Goal: Task Accomplishment & Management: Manage account settings

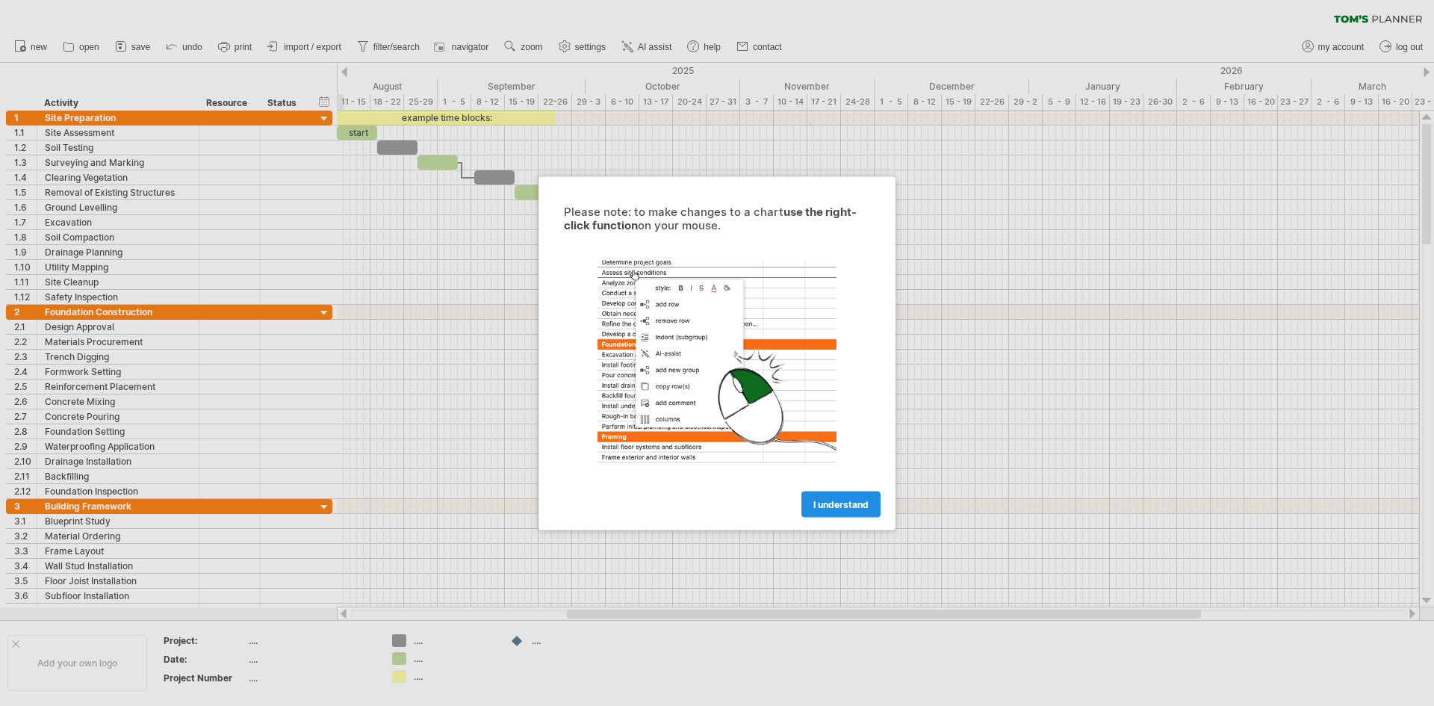
click at [846, 512] on link "I understand" at bounding box center [841, 504] width 79 height 26
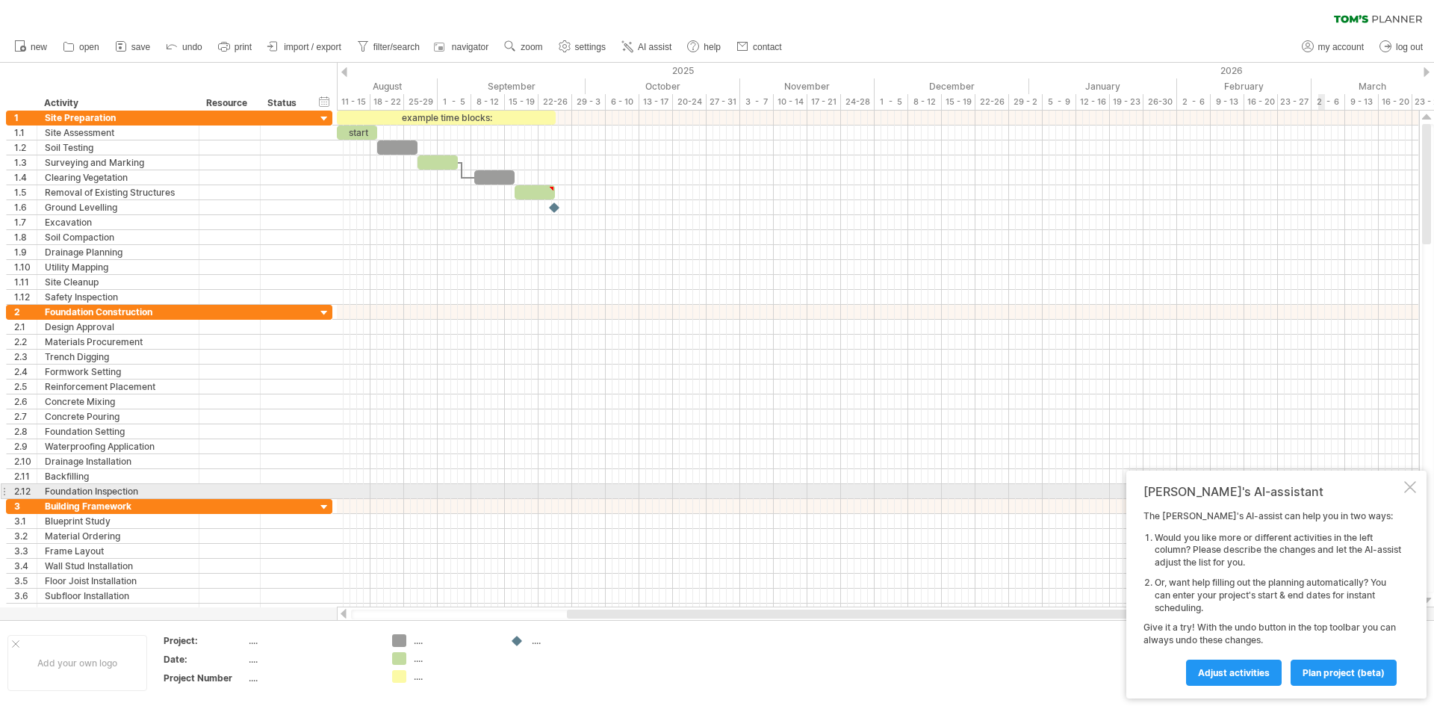
click at [1408, 486] on div at bounding box center [1410, 487] width 12 height 12
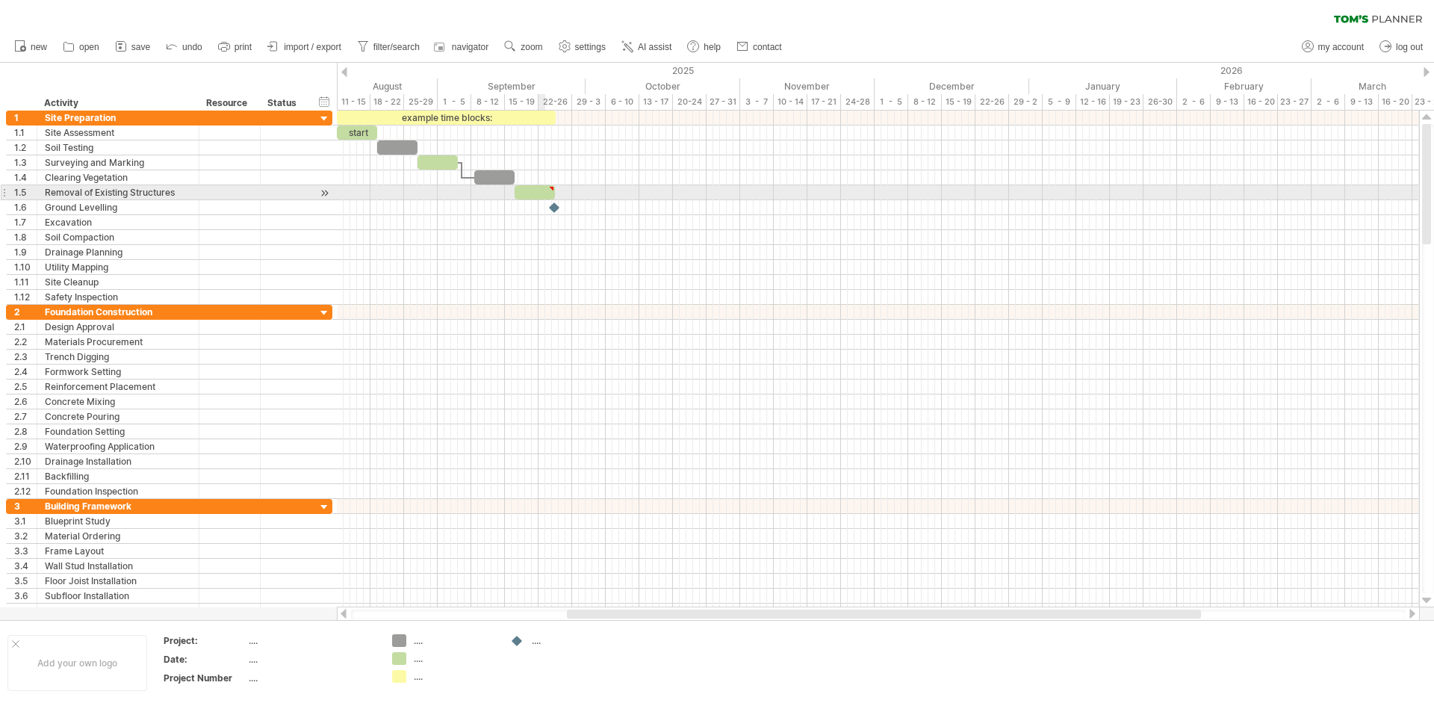
type textarea "**********"
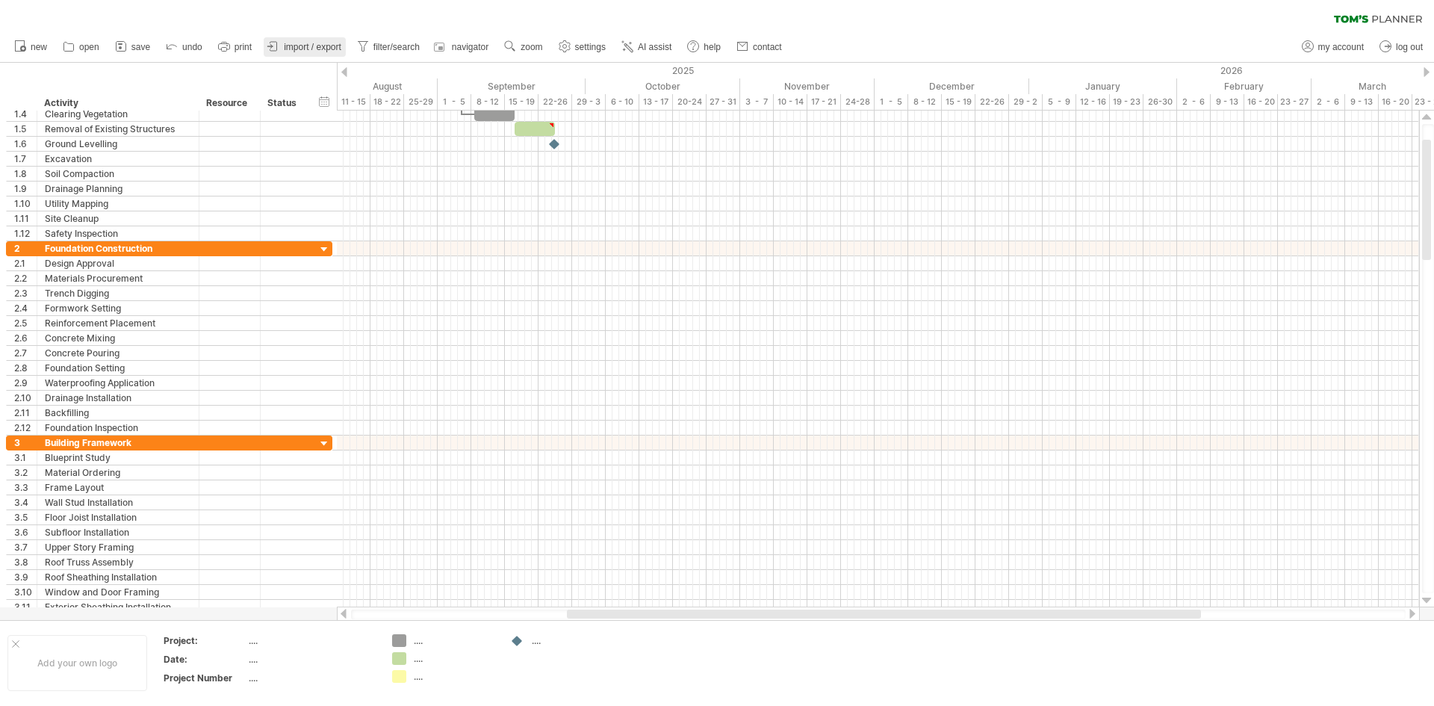
click at [284, 46] on link "import / export" at bounding box center [305, 46] width 82 height 19
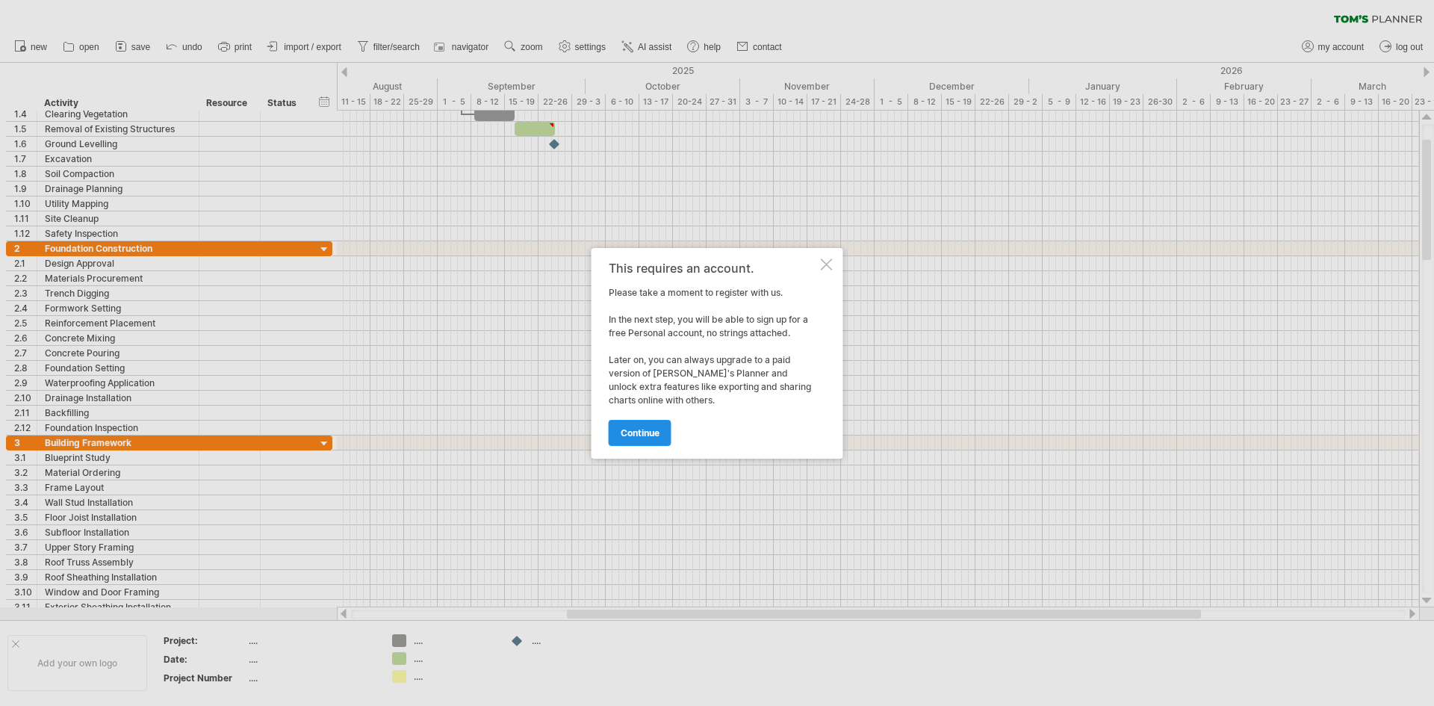
click at [641, 435] on span "continue" at bounding box center [640, 432] width 39 height 11
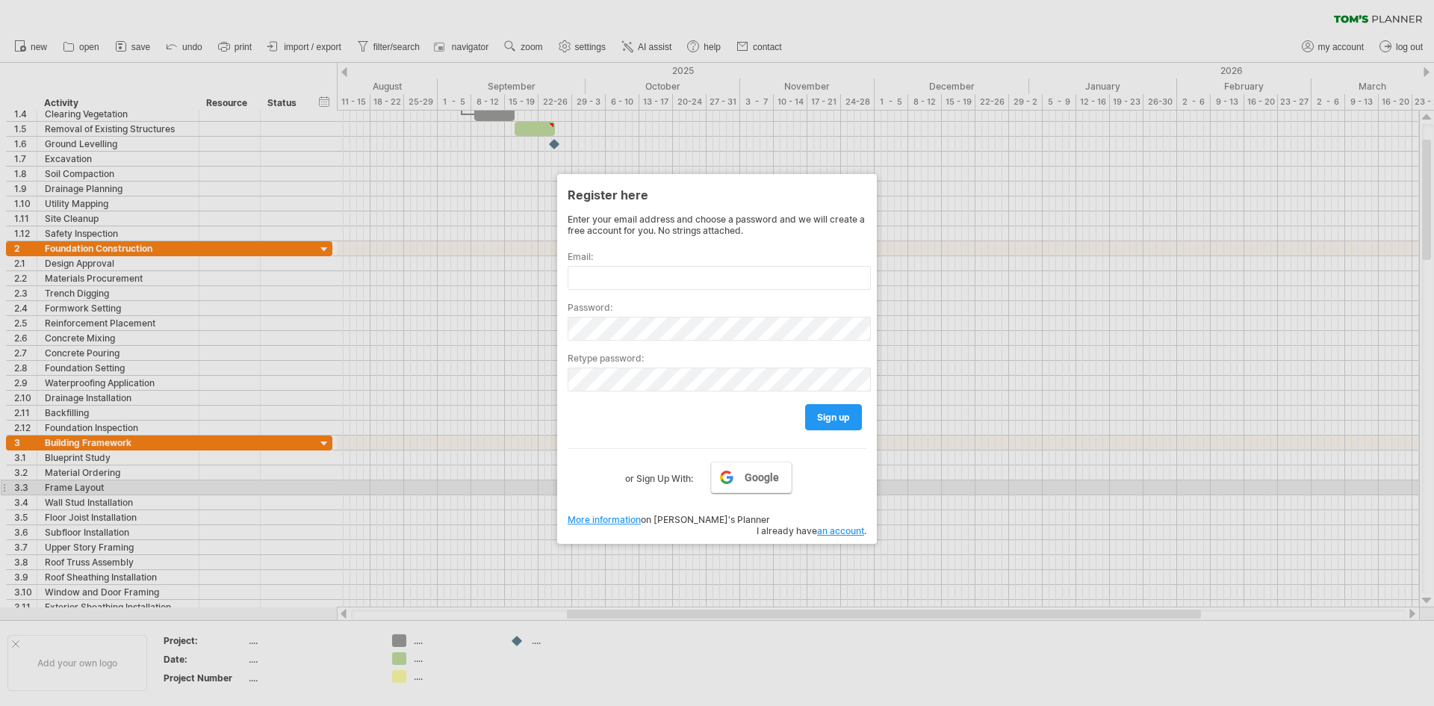
click at [743, 485] on link "Google" at bounding box center [751, 477] width 81 height 31
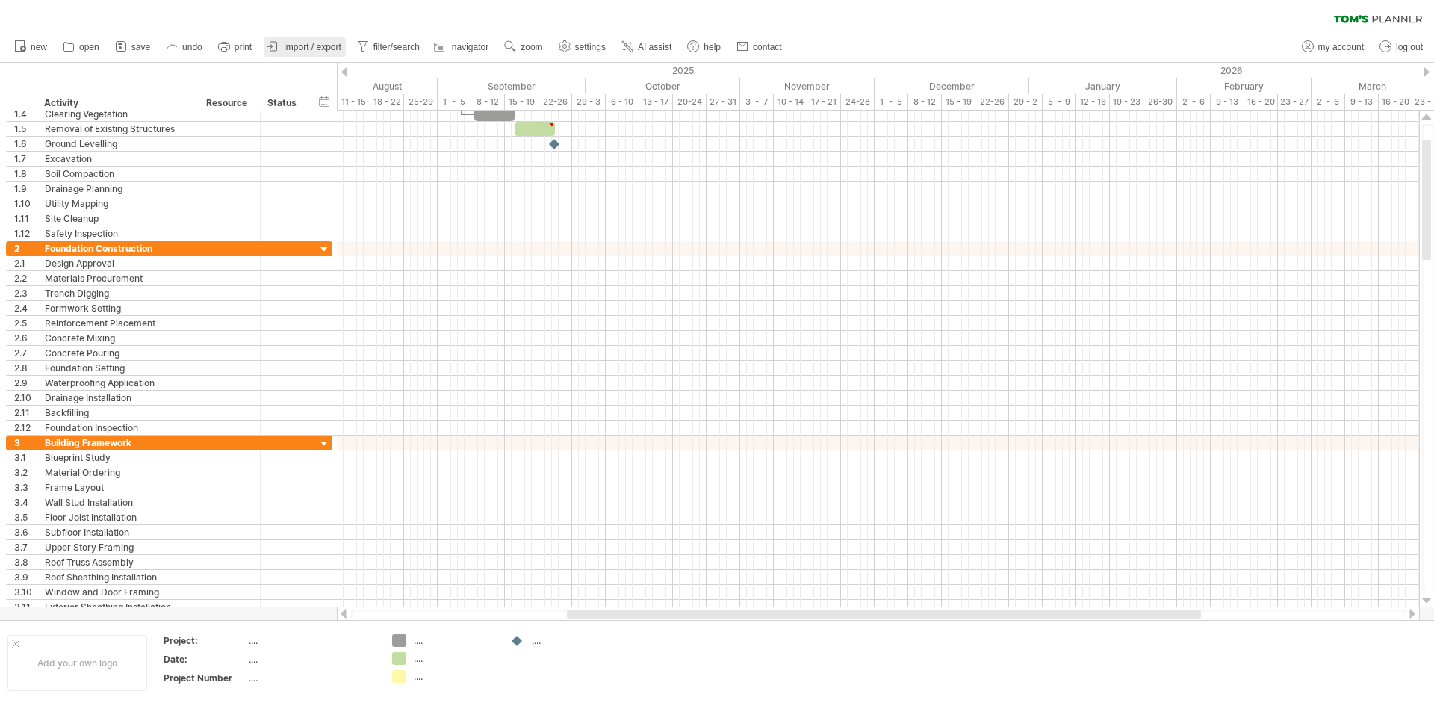
click at [293, 47] on span "import / export" at bounding box center [313, 47] width 58 height 10
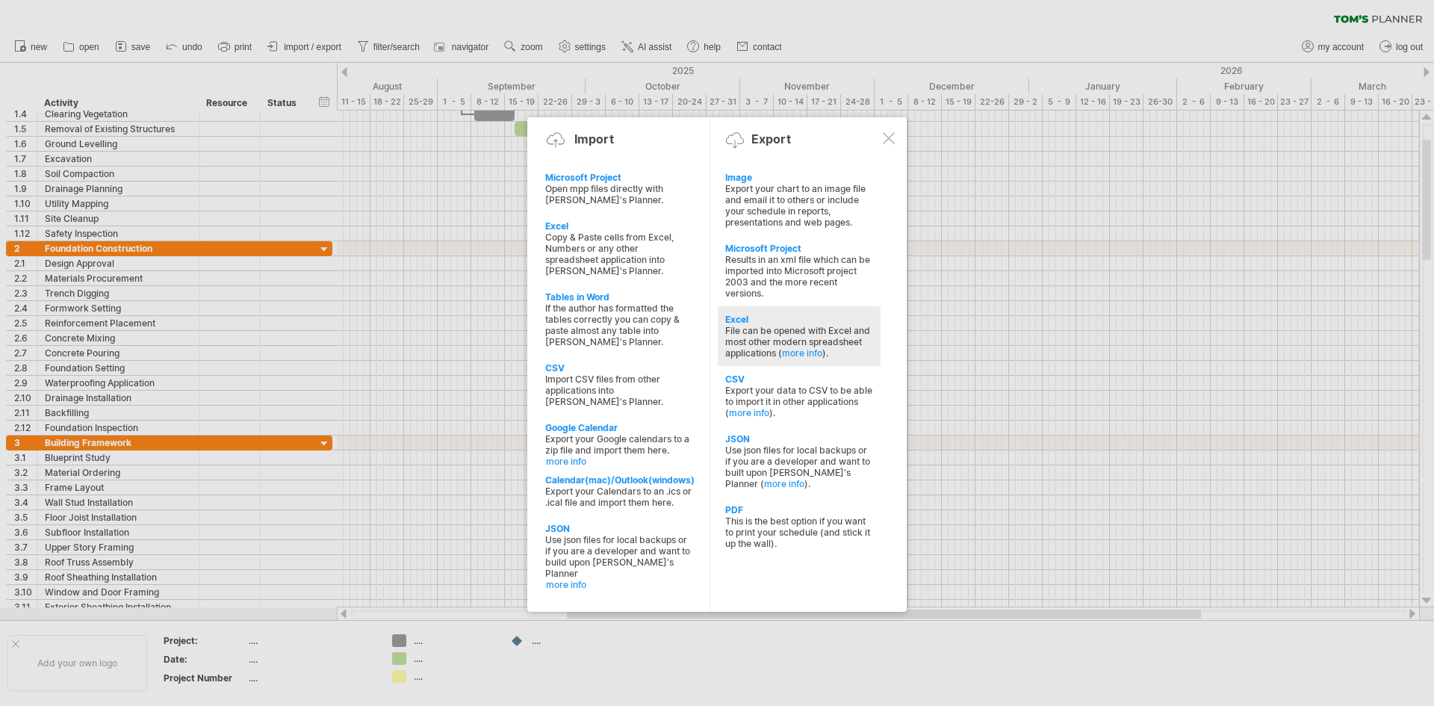
click at [804, 330] on div "File can be opened with Excel and most other modern spreadsheet applications ( …" at bounding box center [799, 342] width 148 height 34
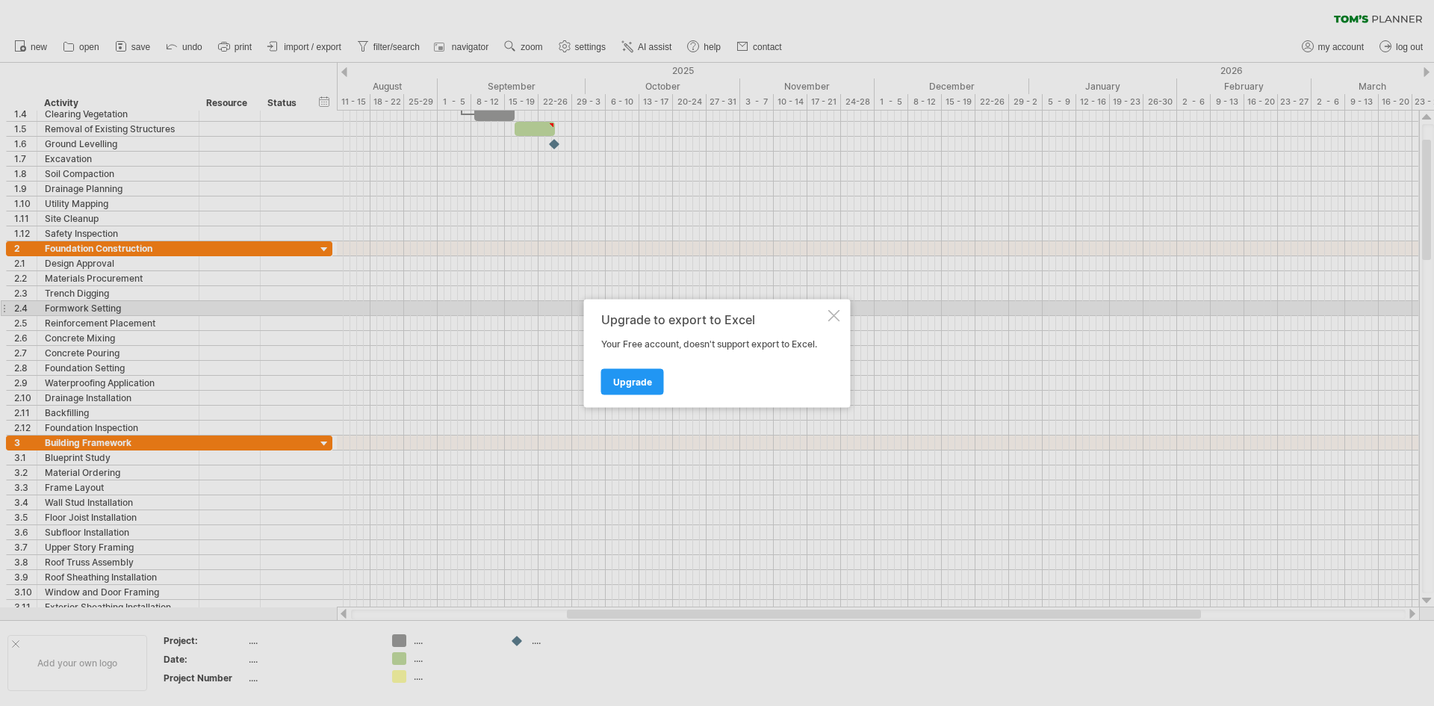
click at [831, 314] on div at bounding box center [834, 315] width 12 height 12
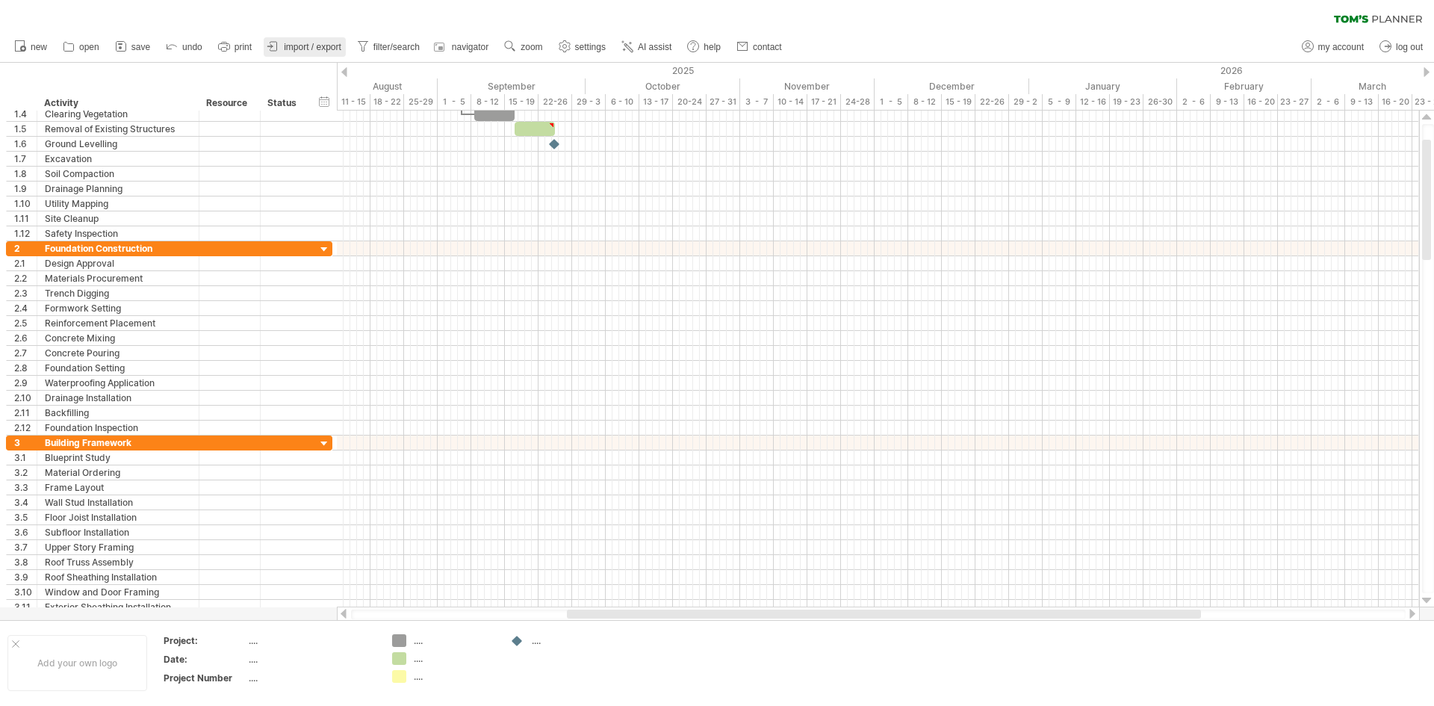
click at [300, 47] on span "import / export" at bounding box center [313, 47] width 58 height 10
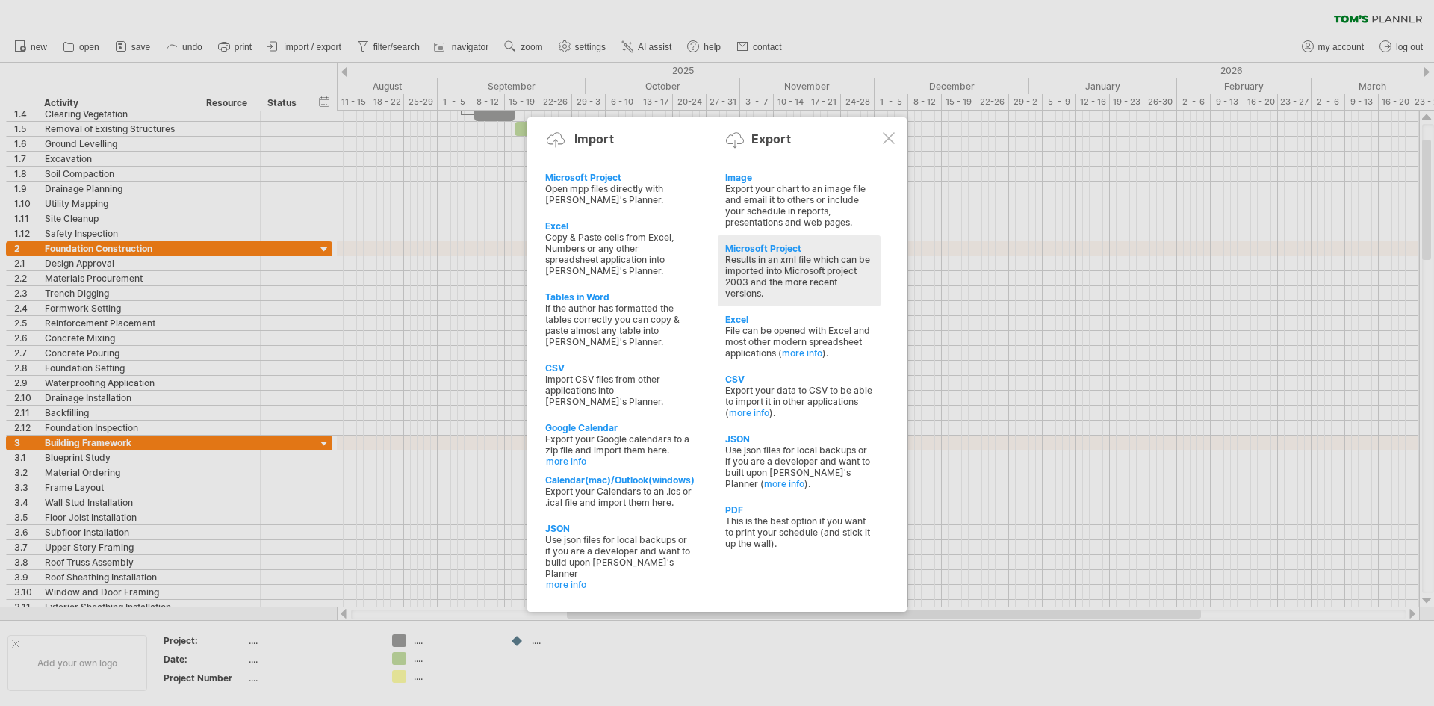
click at [777, 254] on div "Results in an xml file which can be imported into Microsoft project 2003 and th…" at bounding box center [799, 276] width 148 height 45
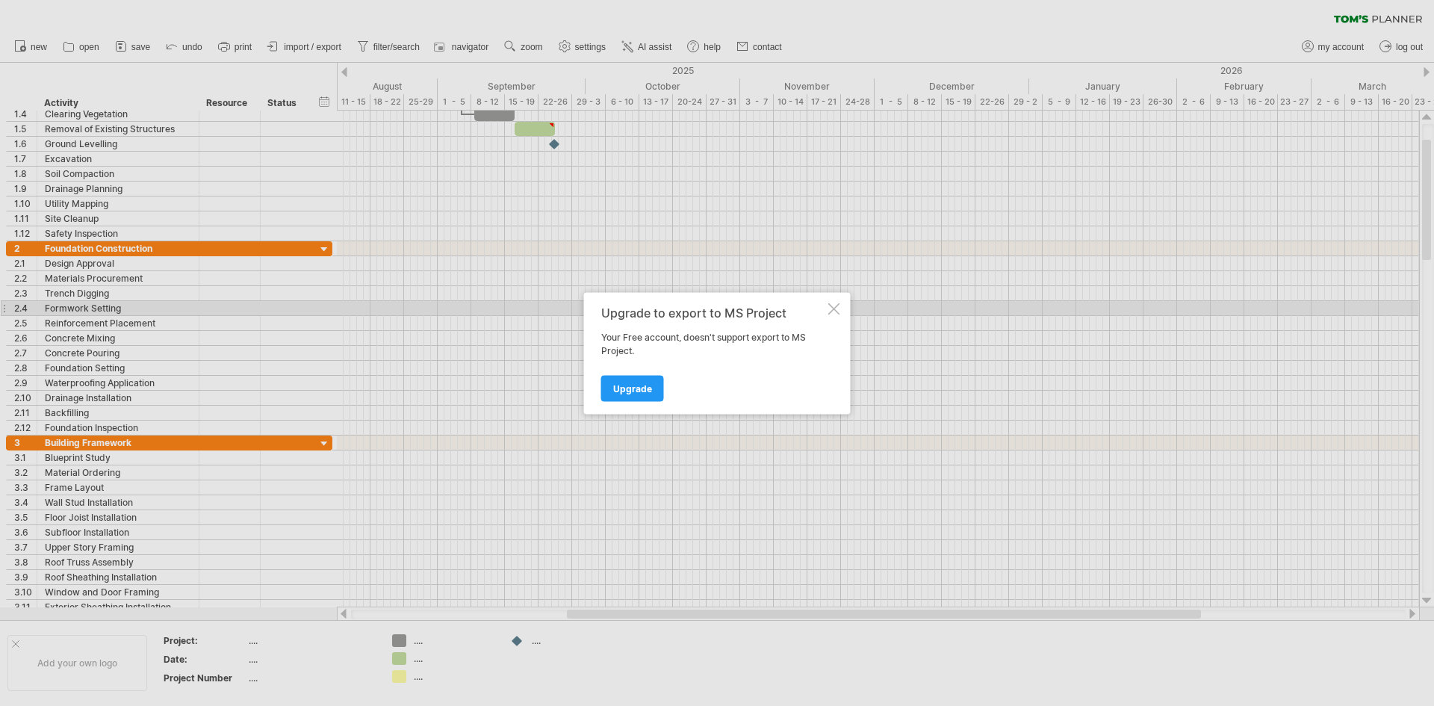
click at [839, 307] on div at bounding box center [834, 309] width 12 height 12
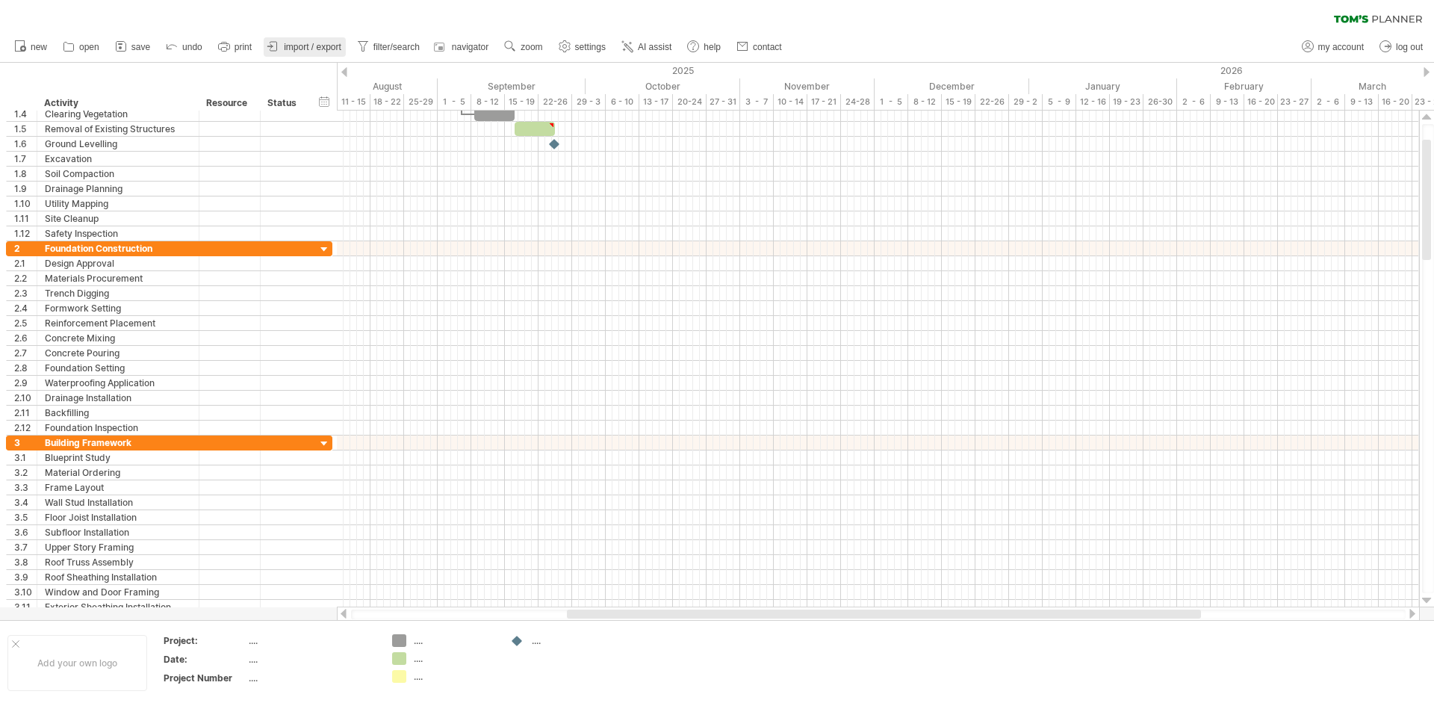
click at [307, 40] on link "import / export" at bounding box center [305, 46] width 82 height 19
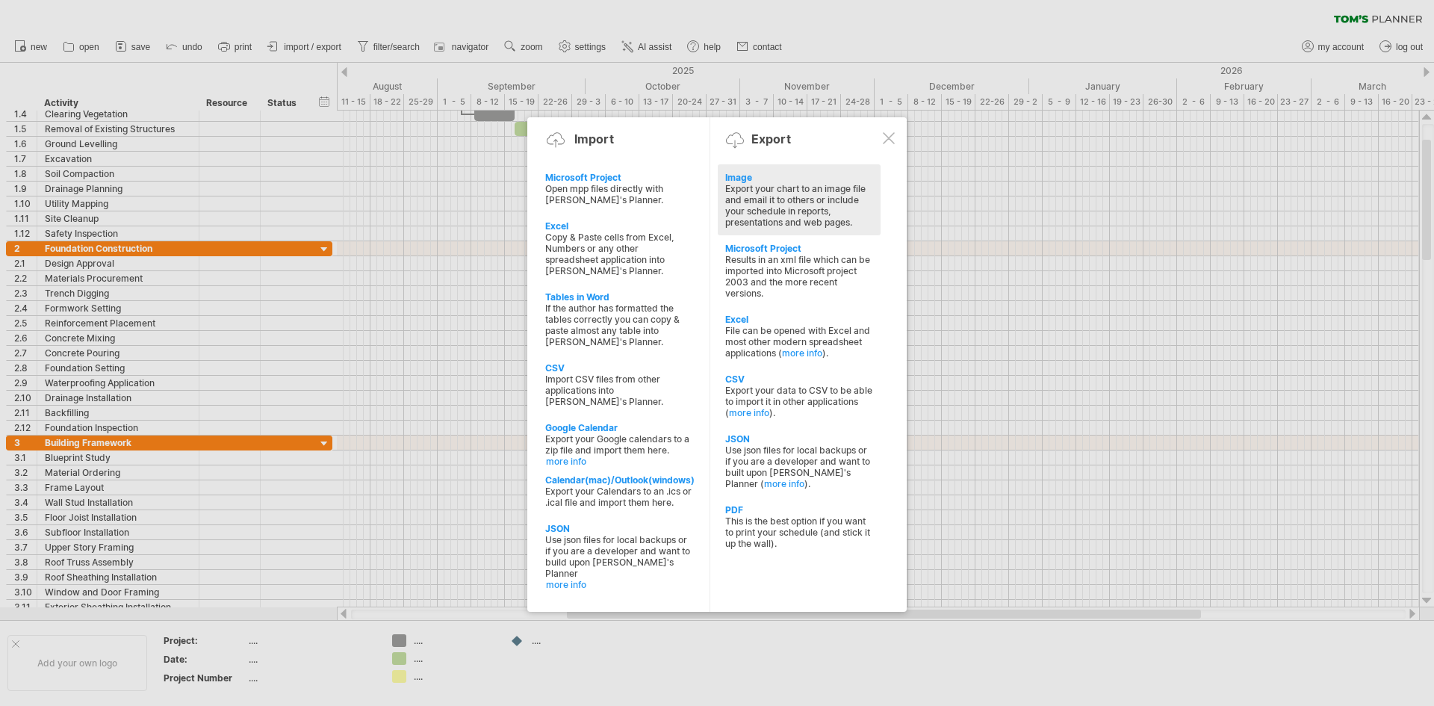
click at [784, 199] on div "Export your chart to an image file and email it to others or include your sched…" at bounding box center [799, 205] width 148 height 45
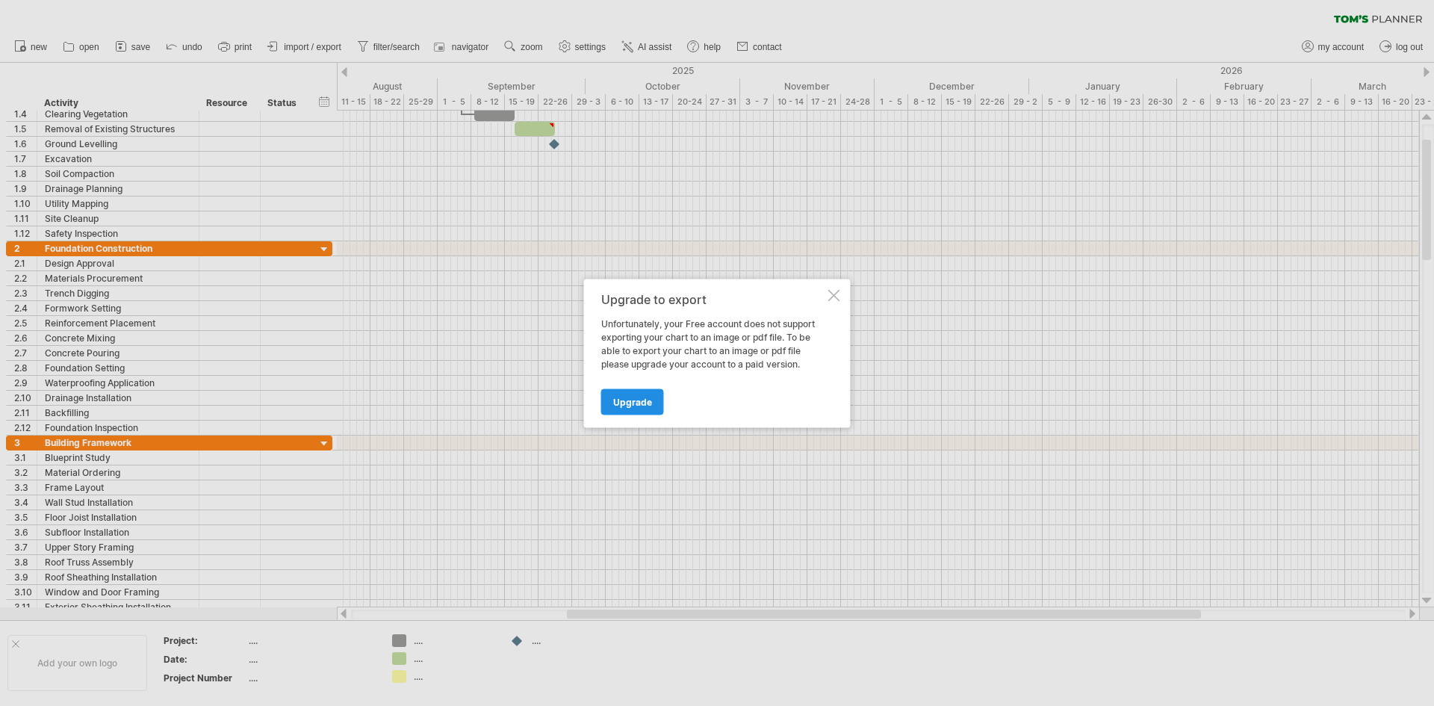
click at [639, 397] on span "Upgrade" at bounding box center [632, 401] width 39 height 11
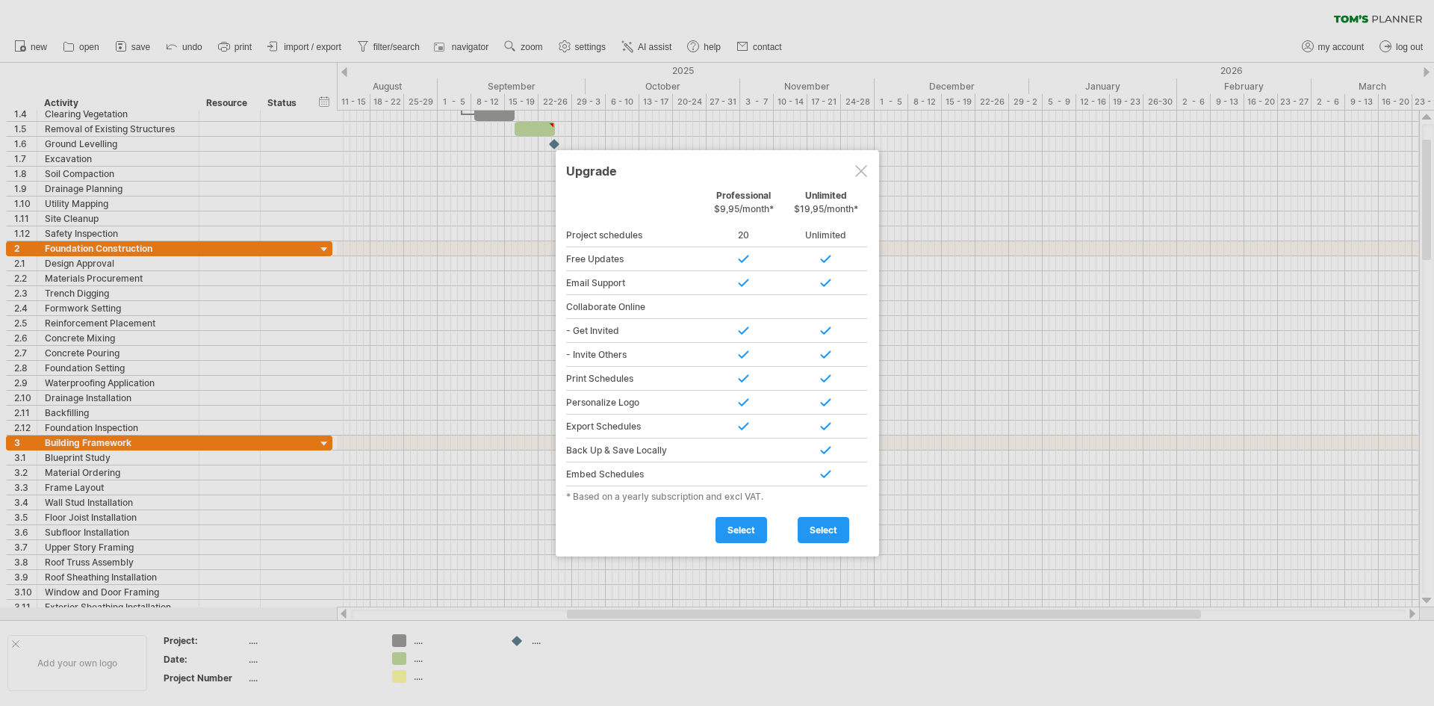
click at [866, 169] on div at bounding box center [861, 171] width 12 height 12
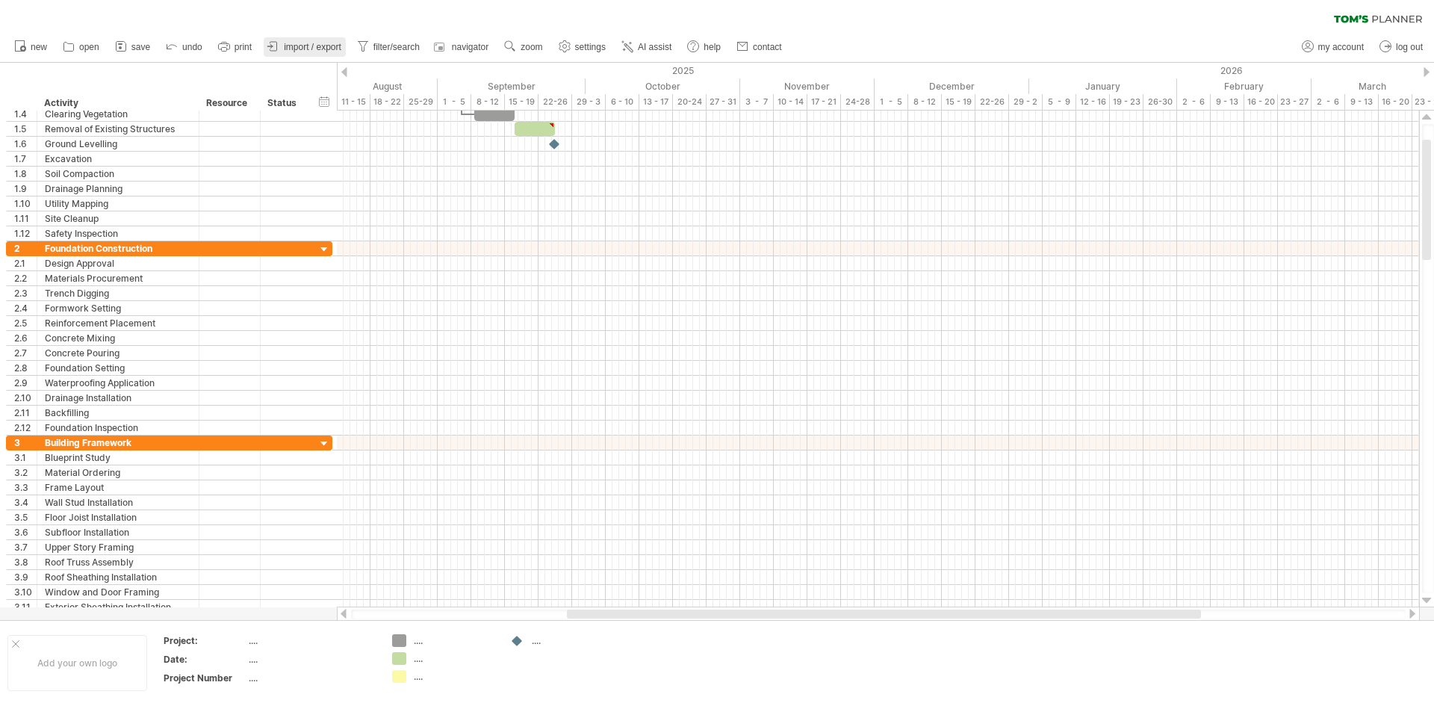
click at [301, 43] on span "import / export" at bounding box center [313, 47] width 58 height 10
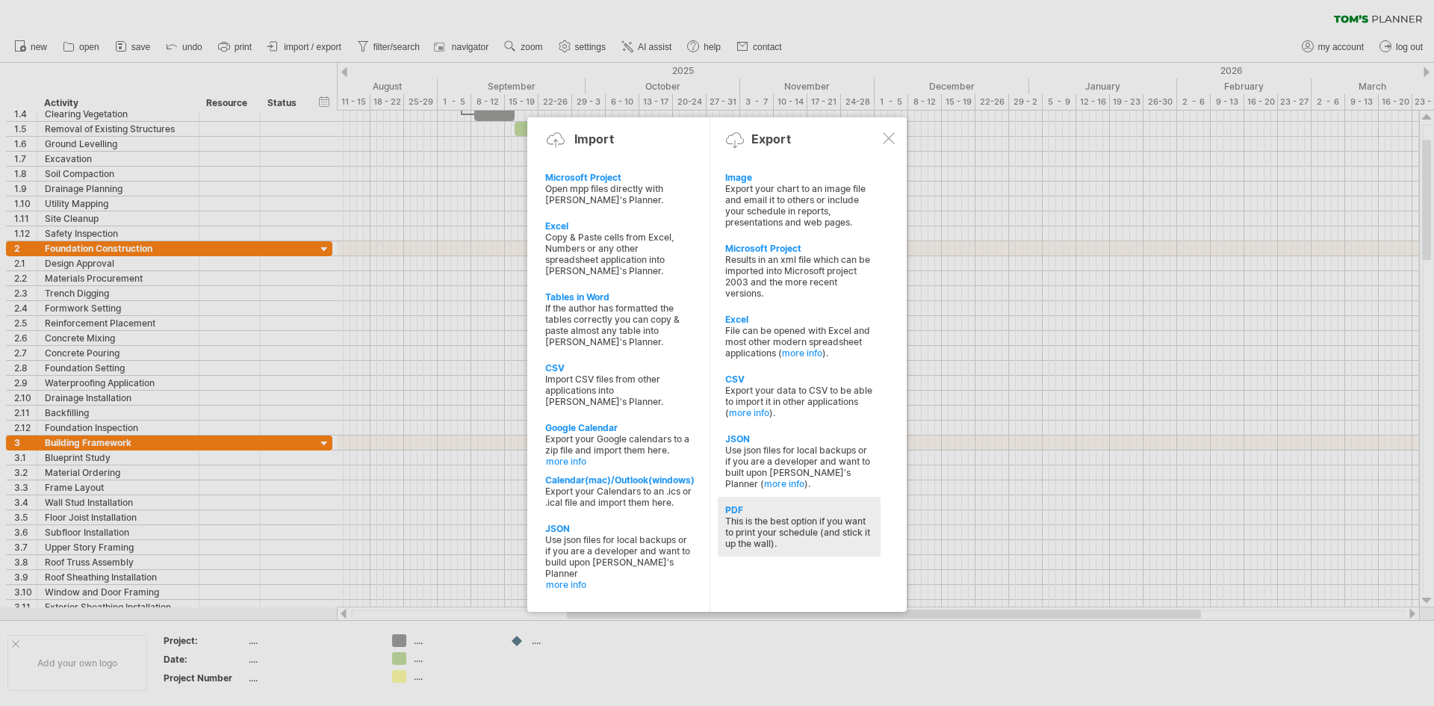
click at [809, 533] on div "This is the best option if you want to print your schedule (and stick it up the…" at bounding box center [799, 532] width 148 height 34
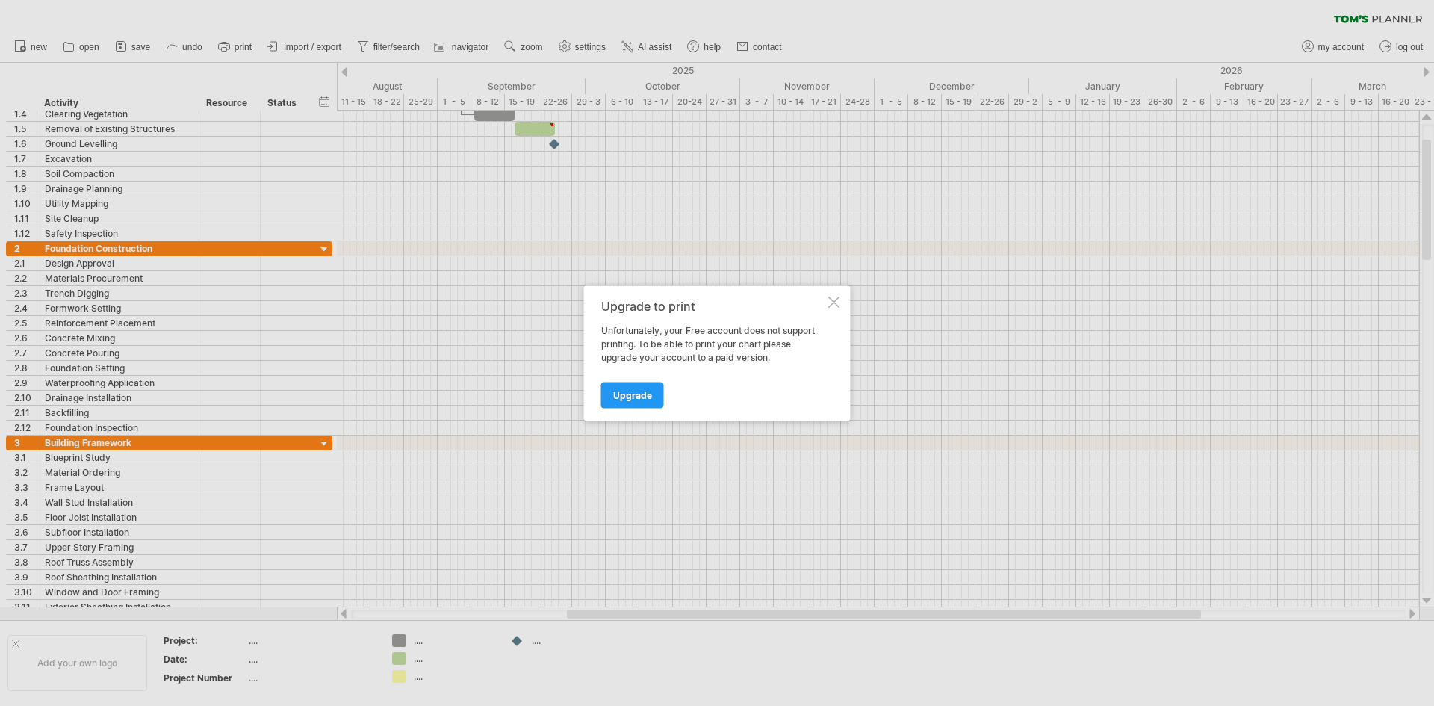
click at [831, 306] on div at bounding box center [834, 302] width 12 height 12
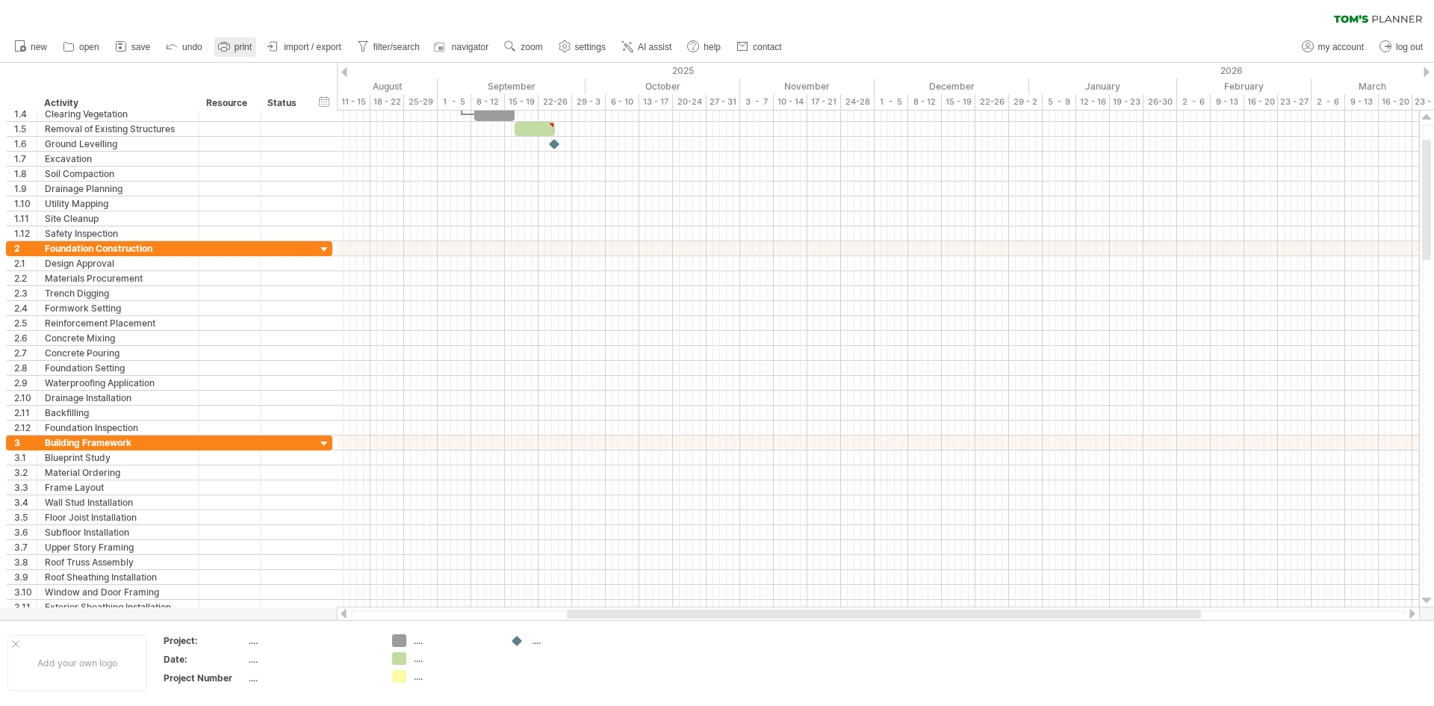
click at [235, 48] on span "print" at bounding box center [243, 47] width 17 height 10
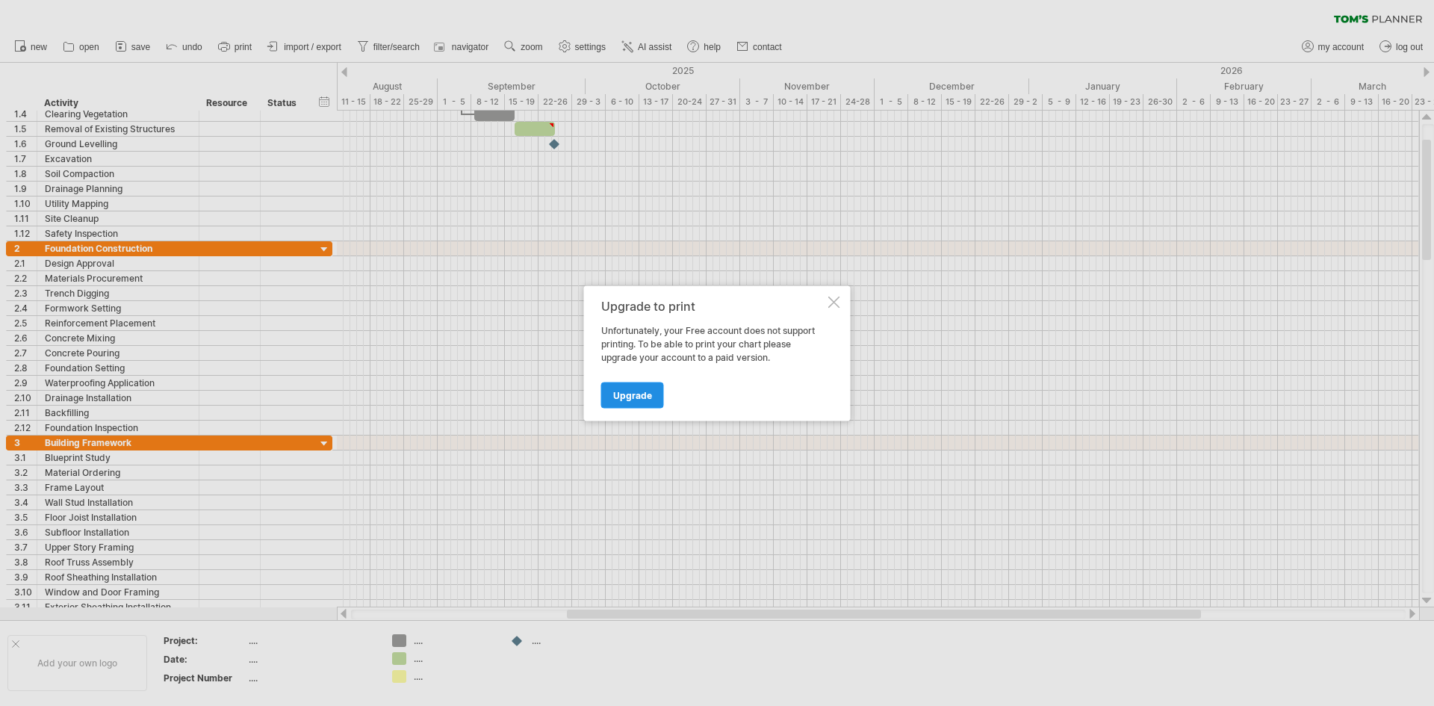
click at [617, 394] on span "Upgrade" at bounding box center [632, 394] width 39 height 11
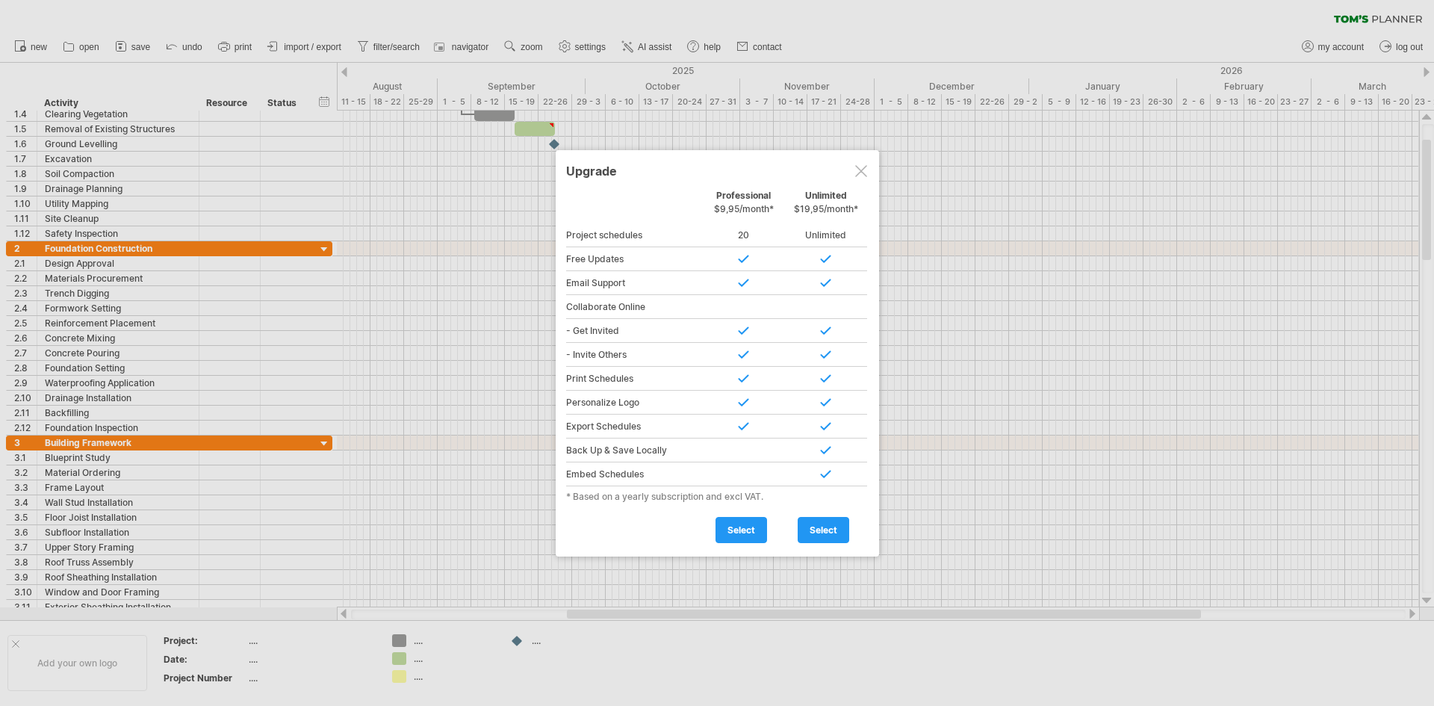
click at [858, 173] on div at bounding box center [861, 171] width 12 height 12
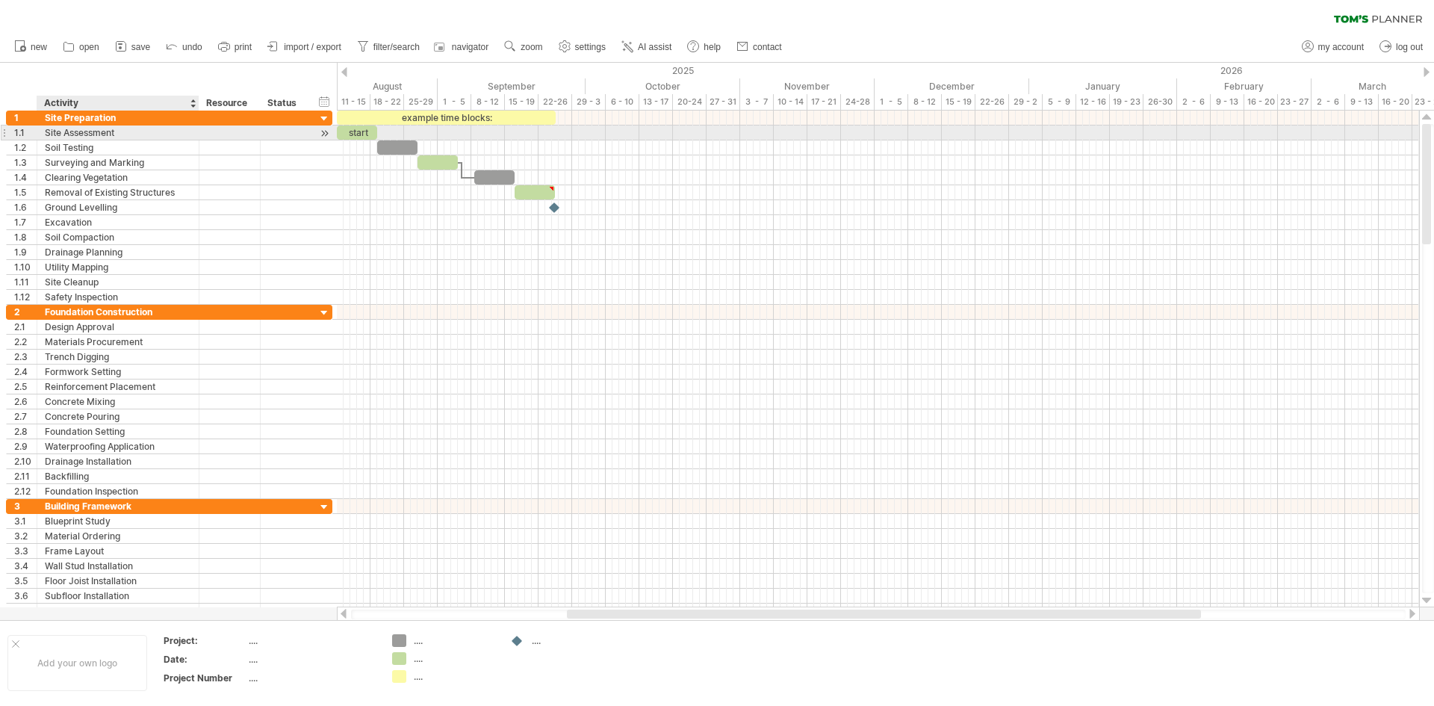
click at [49, 134] on div "Site Assessment" at bounding box center [118, 132] width 146 height 14
drag, startPoint x: 79, startPoint y: 133, endPoint x: 75, endPoint y: 146, distance: 14.0
click at [75, 146] on div "**********" at bounding box center [169, 208] width 326 height 194
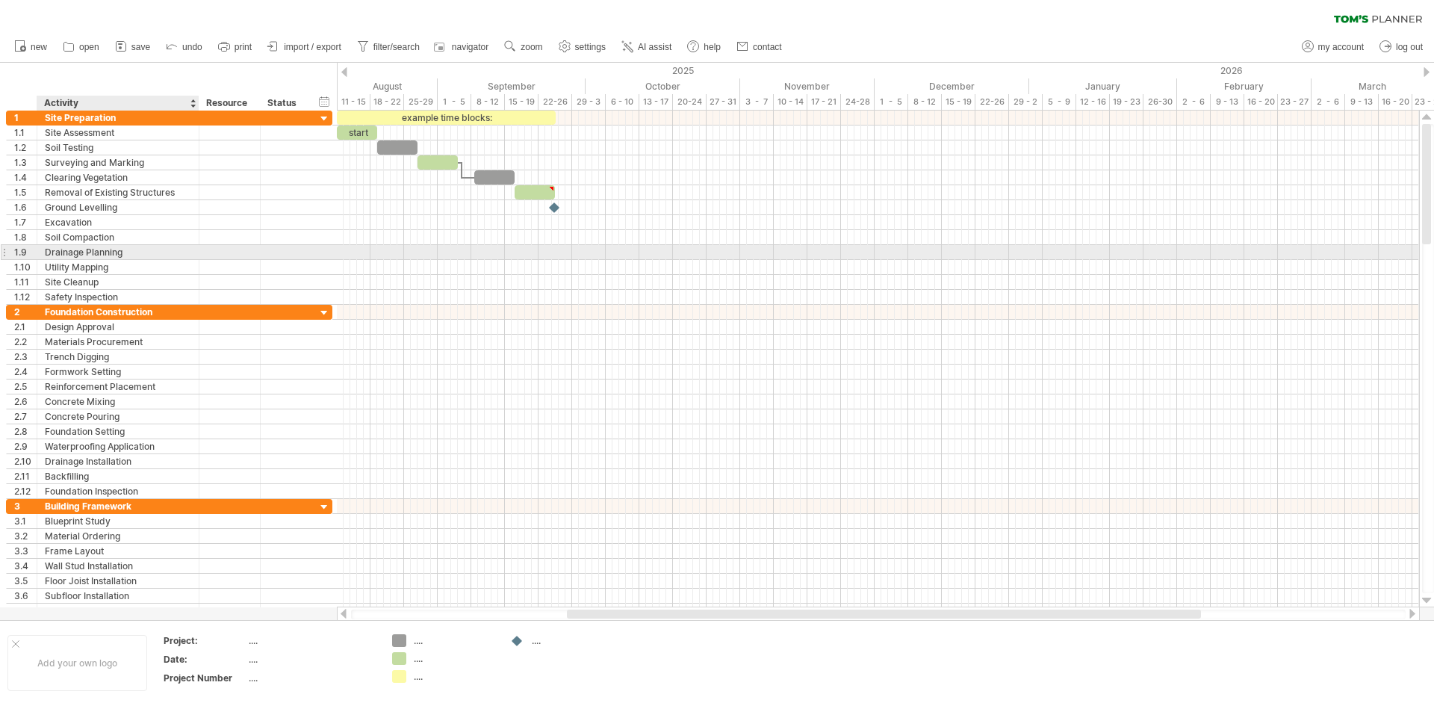
drag, startPoint x: 0, startPoint y: 115, endPoint x: 154, endPoint y: 257, distance: 209.3
click at [154, 257] on div "**********" at bounding box center [166, 365] width 333 height 508
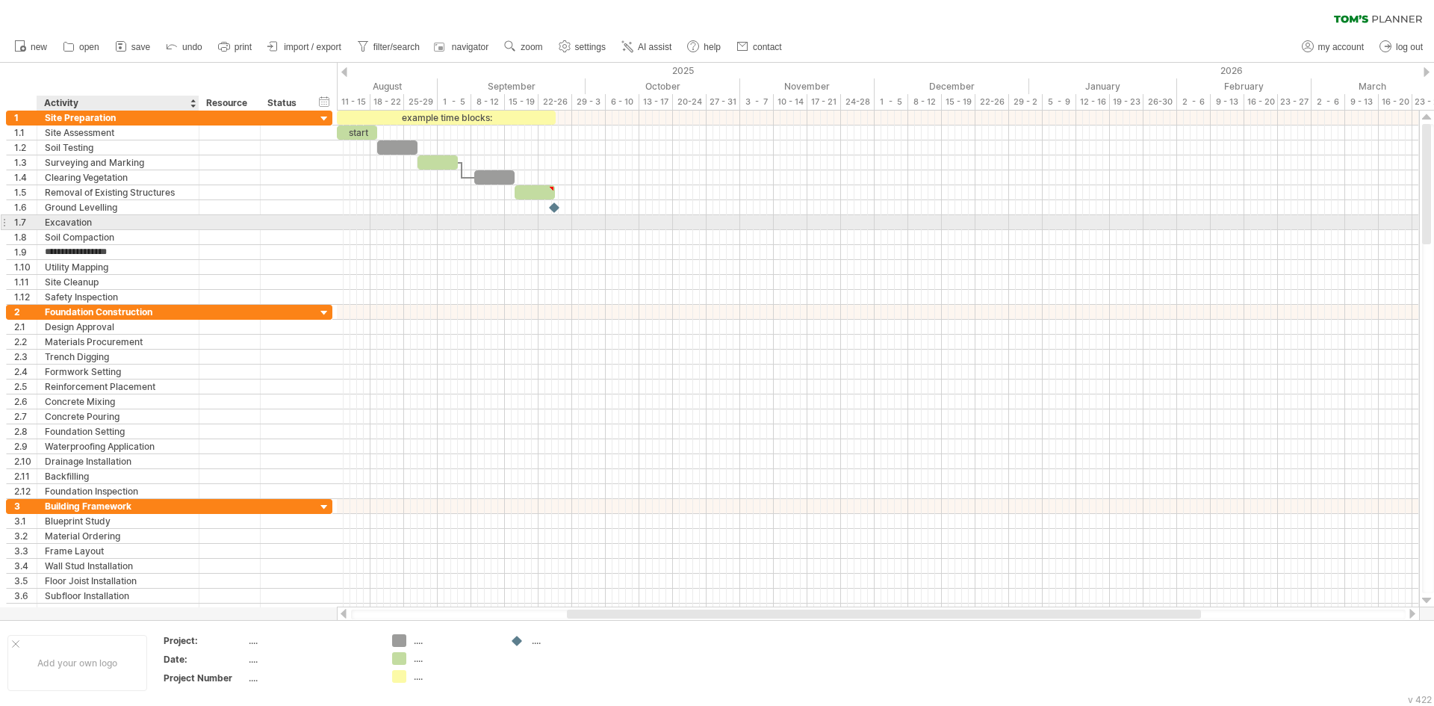
click at [95, 226] on div "Excavation" at bounding box center [118, 222] width 146 height 14
drag, startPoint x: 95, startPoint y: 222, endPoint x: 25, endPoint y: 220, distance: 70.3
click at [31, 222] on div "**********" at bounding box center [169, 222] width 326 height 16
click at [48, 225] on input "**********" at bounding box center [118, 222] width 146 height 14
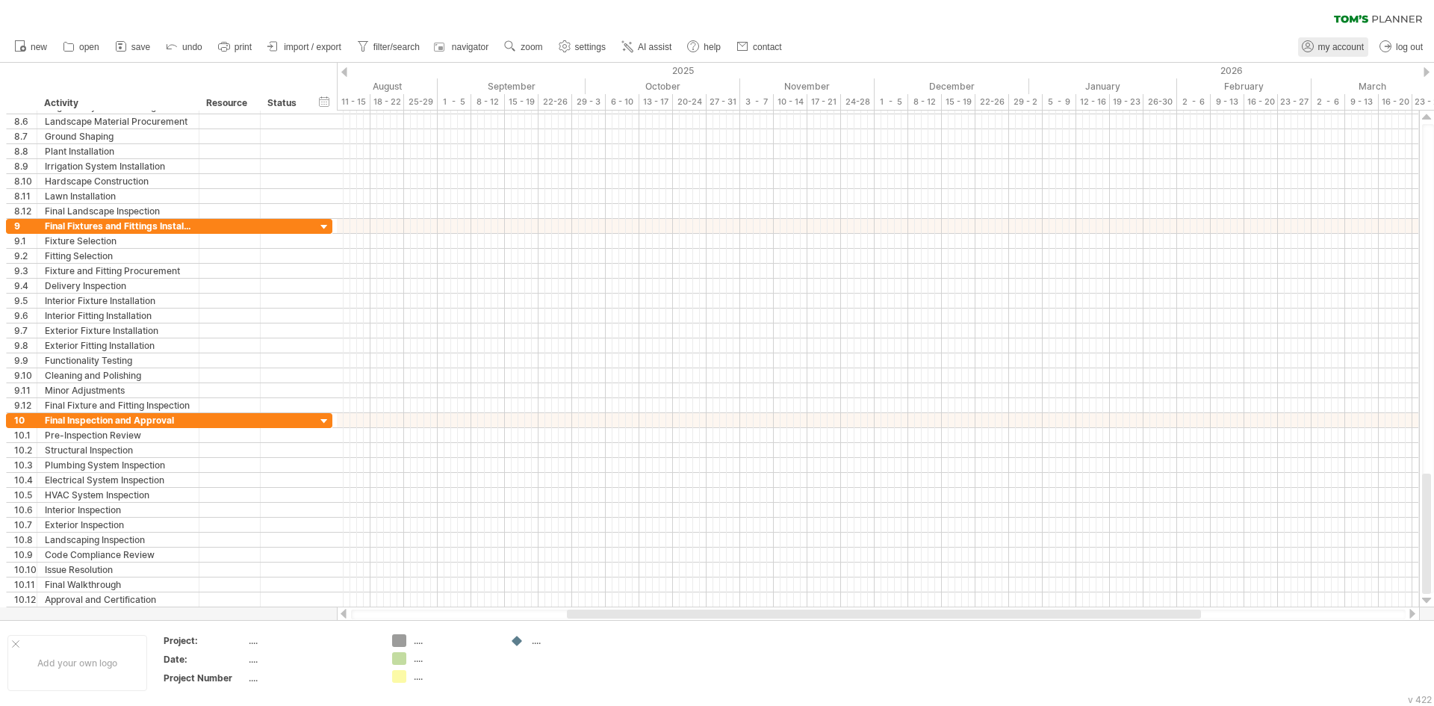
click at [1330, 43] on span "my account" at bounding box center [1341, 47] width 46 height 10
type input "**********"
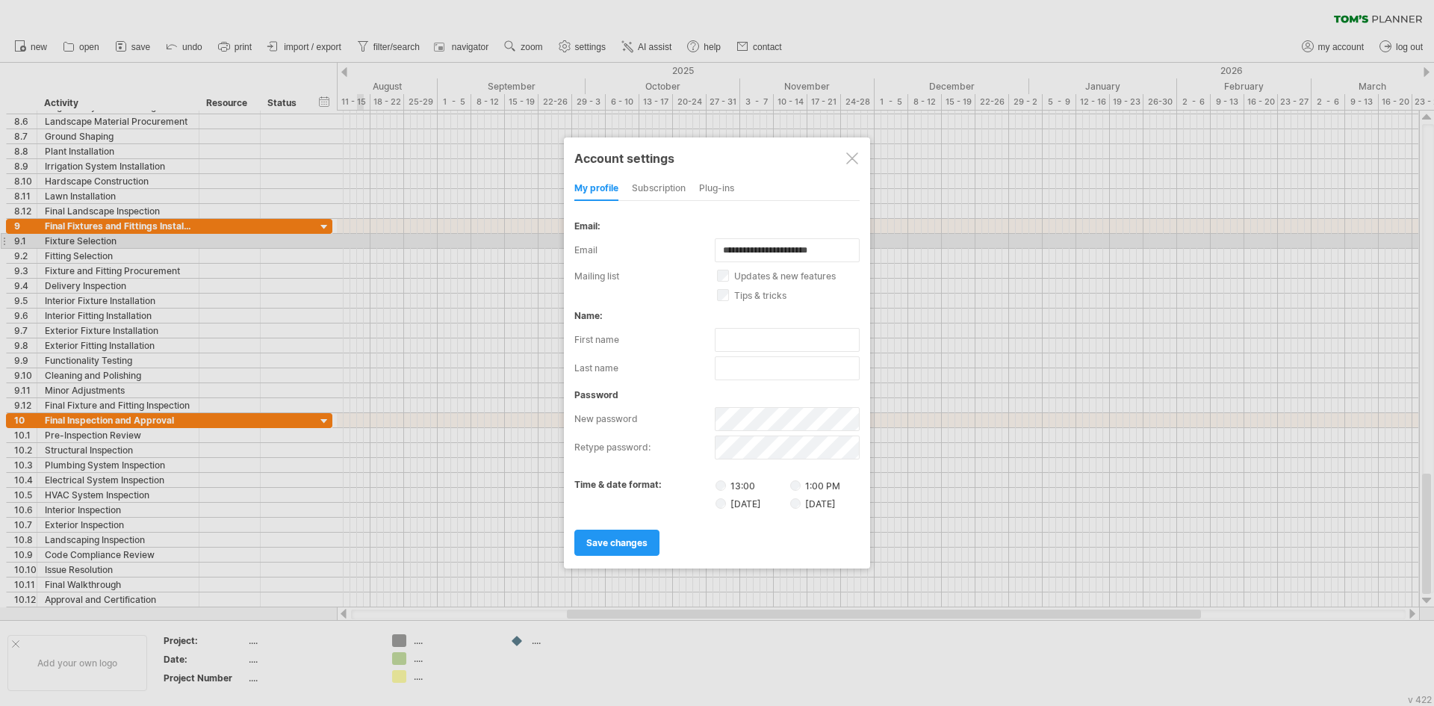
click at [669, 186] on div "subscription" at bounding box center [659, 189] width 54 height 24
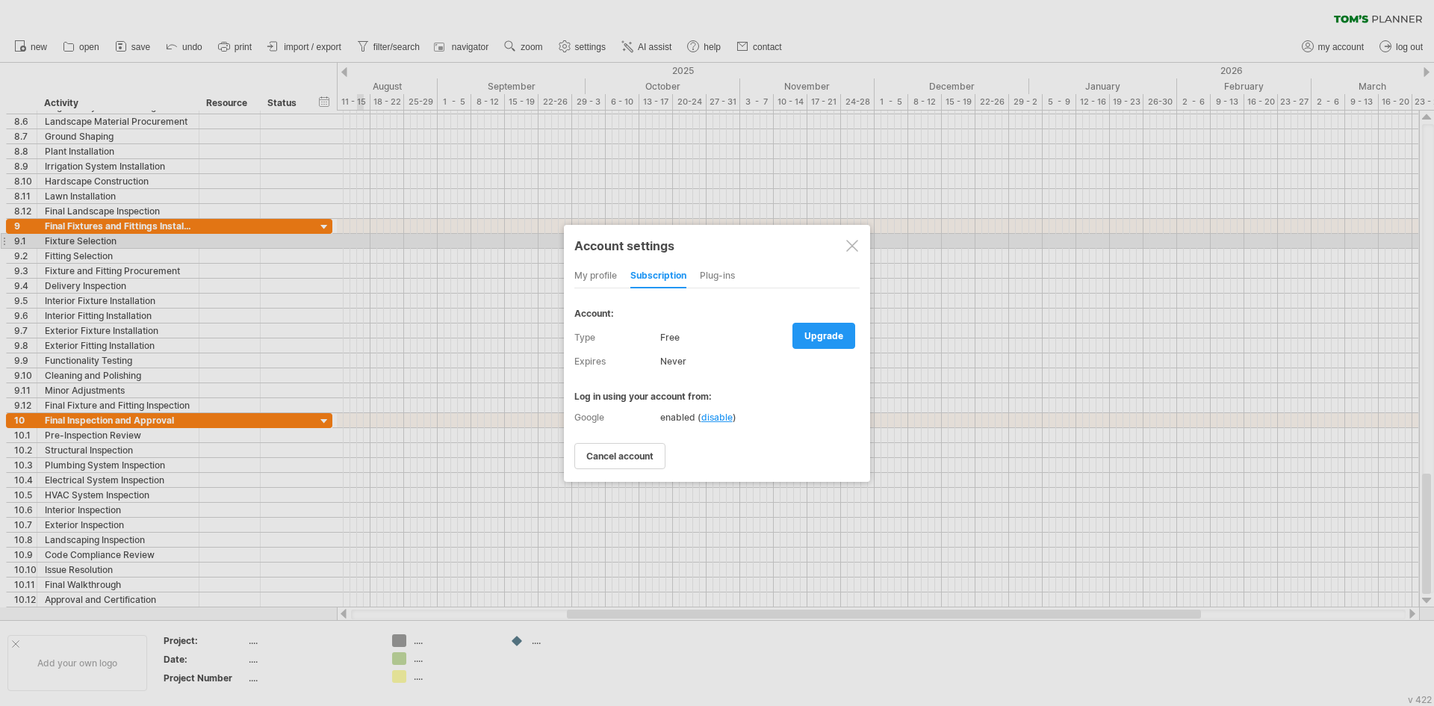
click at [706, 275] on div "Plug-ins" at bounding box center [717, 276] width 35 height 24
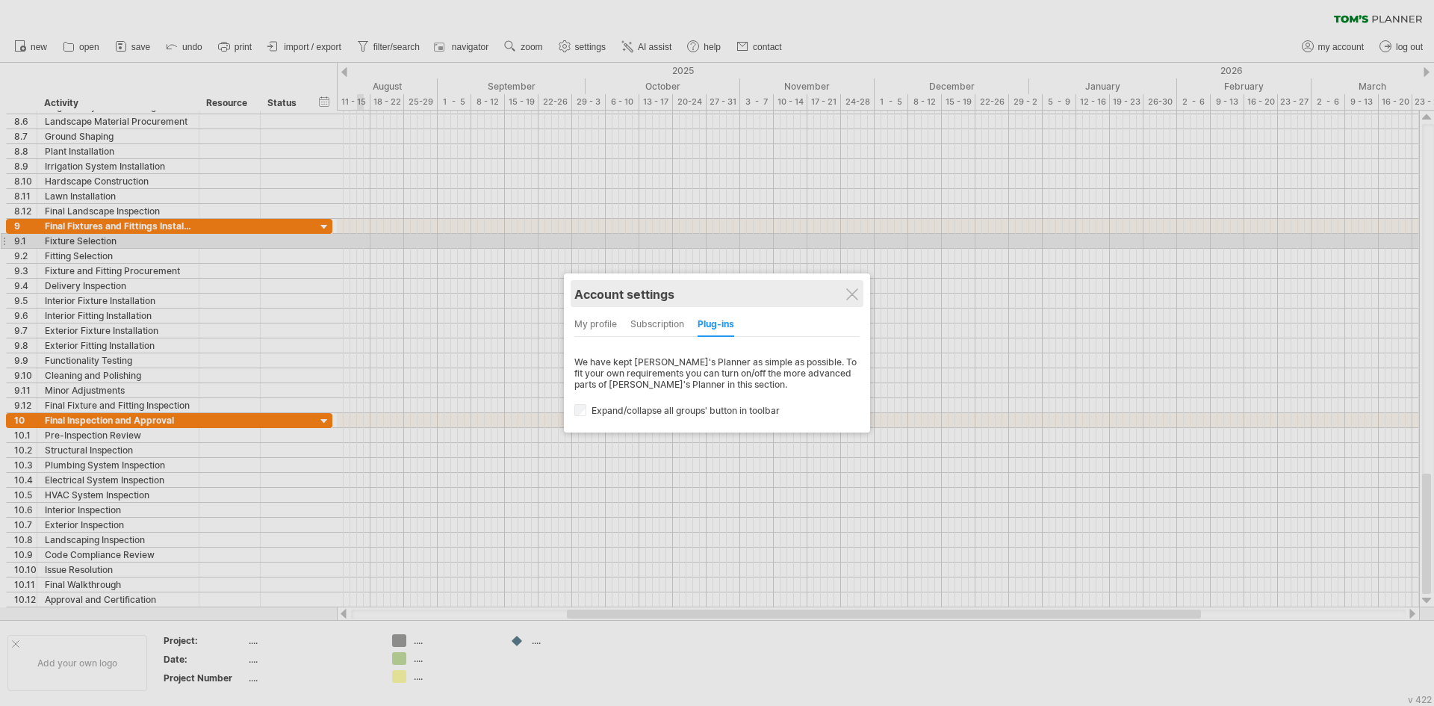
click at [857, 287] on div "Account settings" at bounding box center [716, 293] width 285 height 27
click at [1402, 43] on div at bounding box center [717, 353] width 1434 height 706
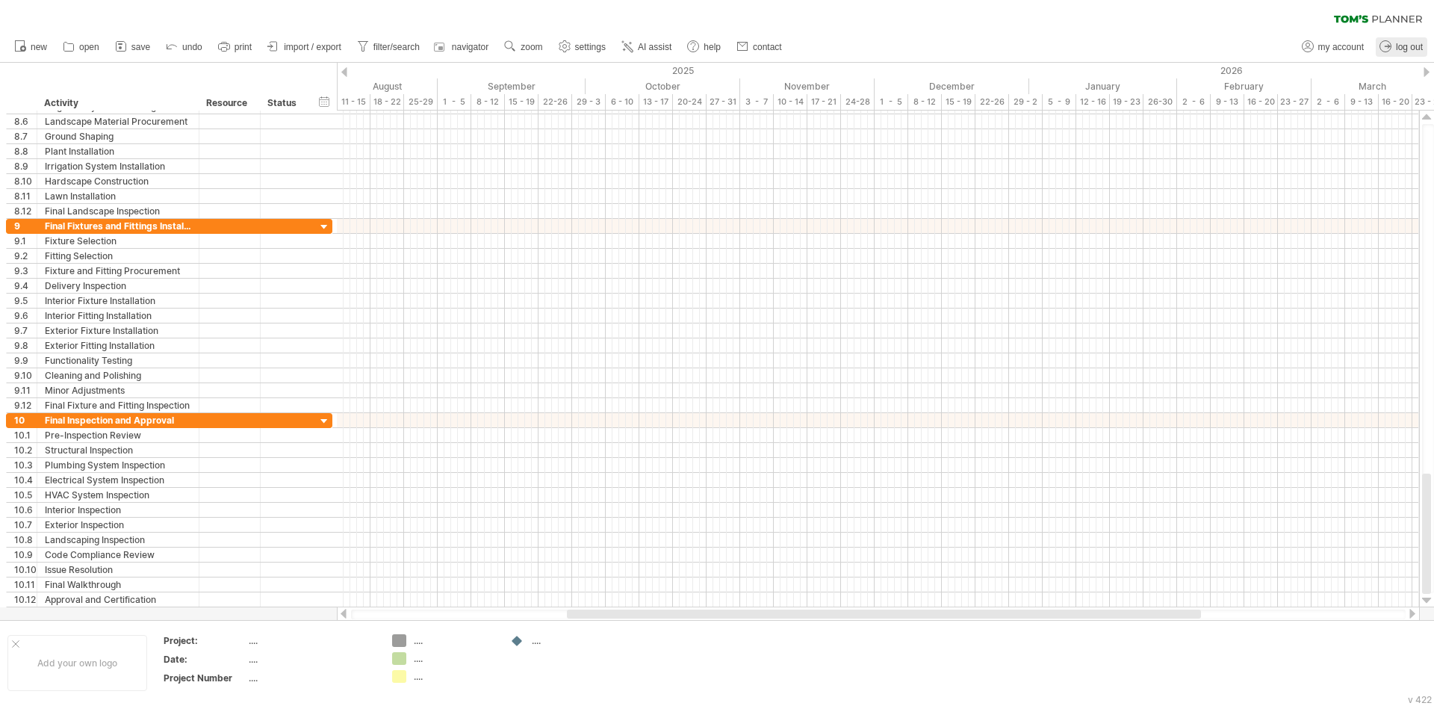
click at [1394, 46] on link "log out" at bounding box center [1402, 46] width 52 height 19
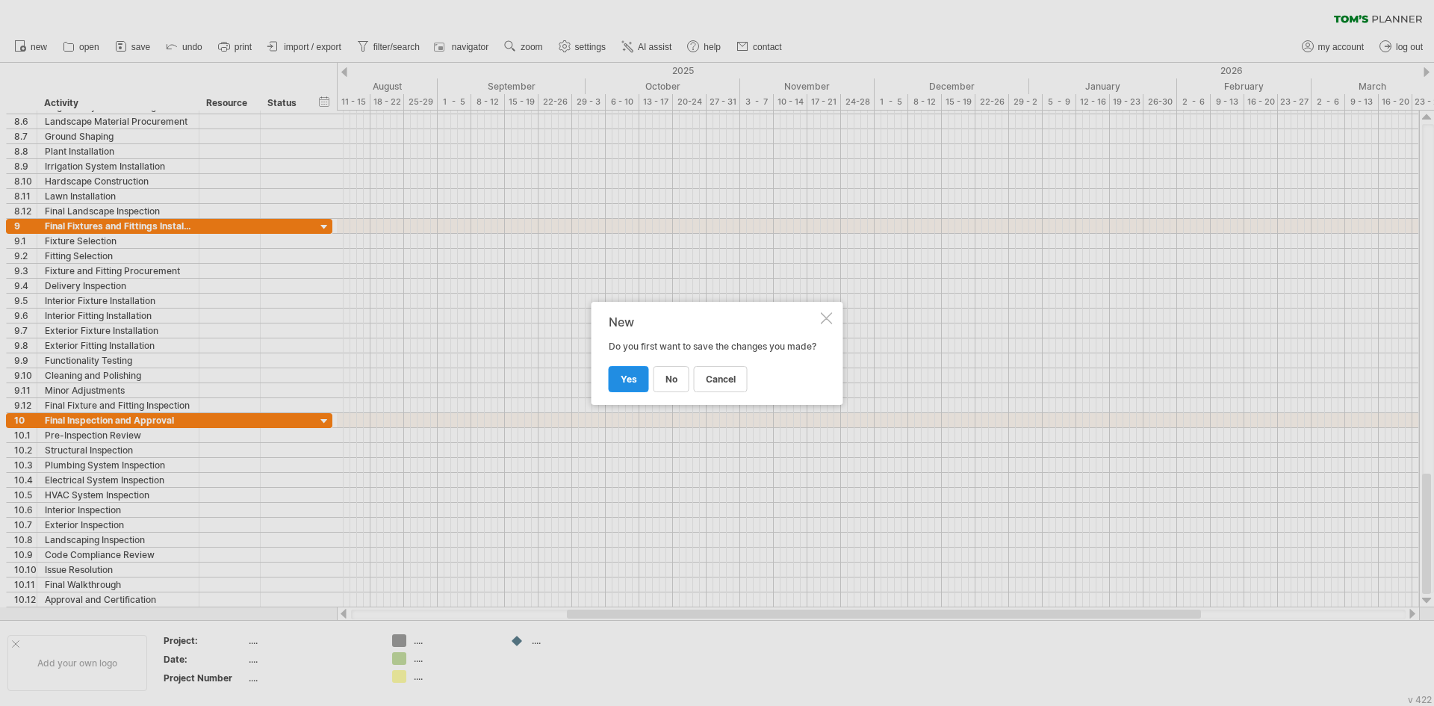
click at [622, 385] on span "yes" at bounding box center [629, 378] width 16 height 11
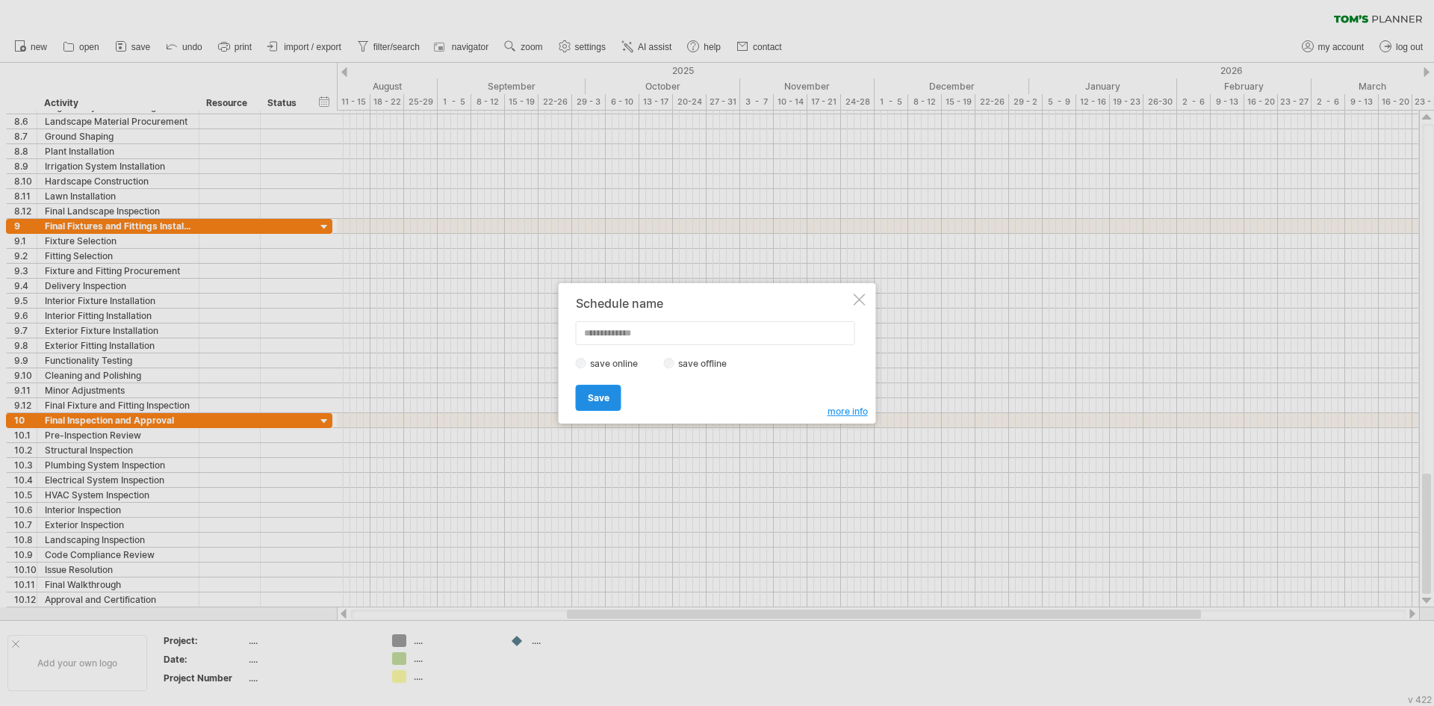
click at [595, 395] on span "Save" at bounding box center [599, 397] width 22 height 11
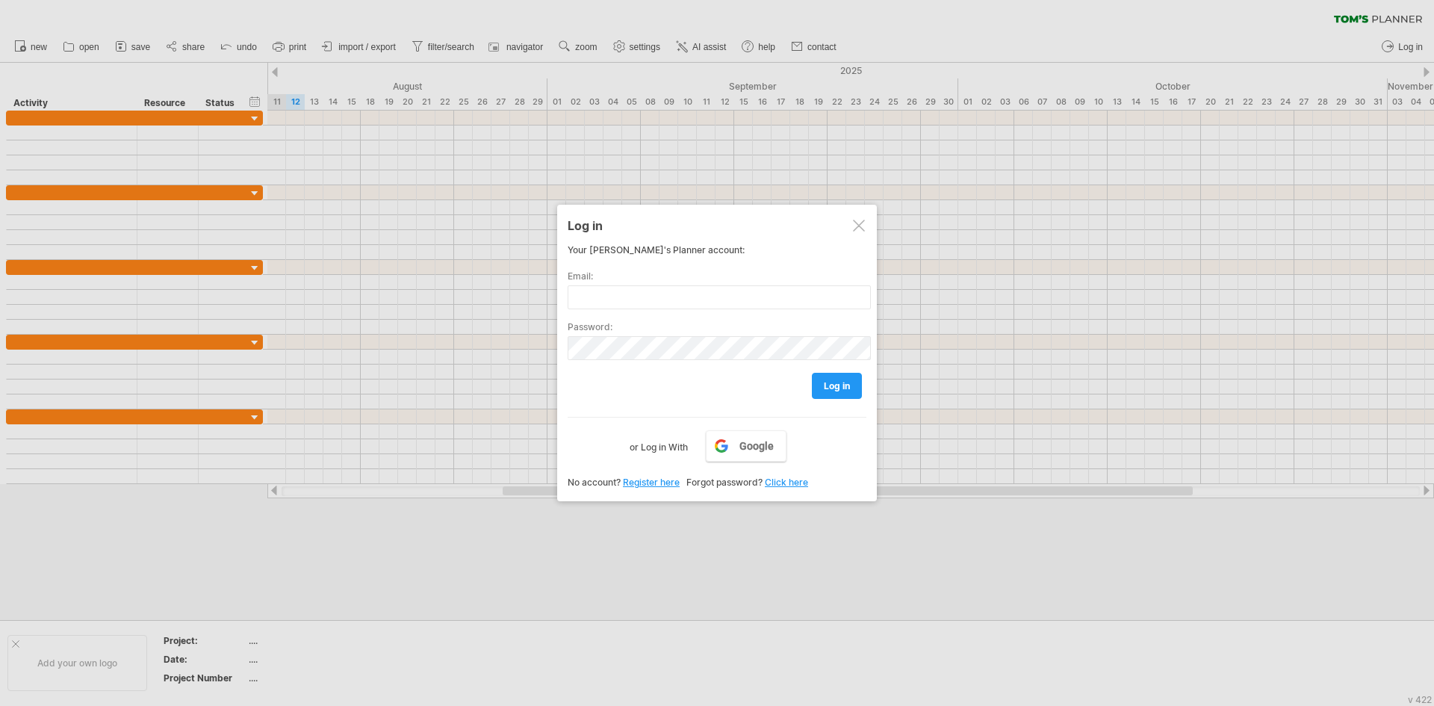
click at [856, 223] on div at bounding box center [859, 226] width 12 height 12
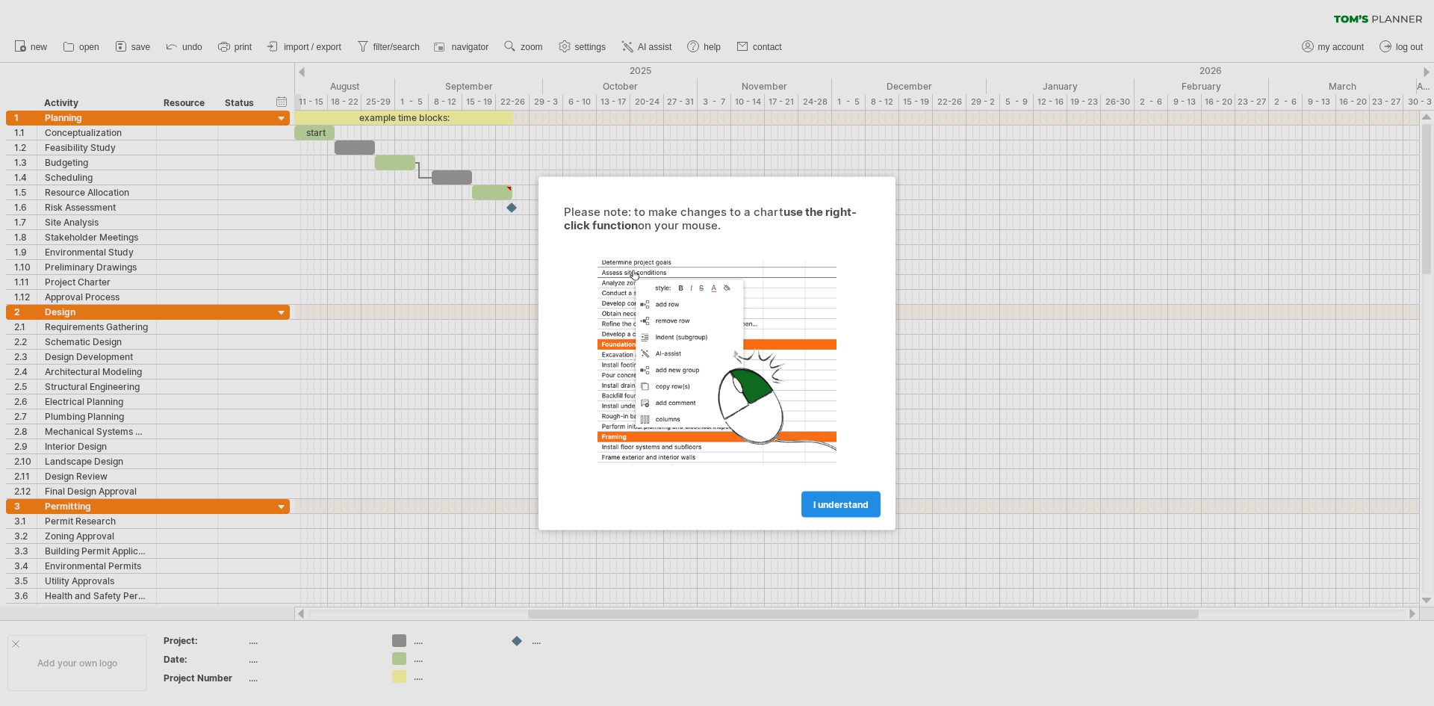
click at [834, 504] on span "I understand" at bounding box center [840, 503] width 55 height 11
